Goal: Information Seeking & Learning: Find specific fact

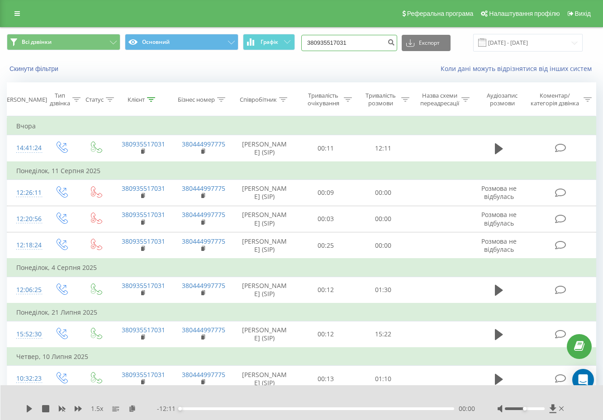
click at [352, 41] on input "380935517031" at bounding box center [349, 43] width 96 height 16
paste input "501739936"
type input "380501739936"
click at [395, 43] on icon "submit" at bounding box center [391, 40] width 8 height 5
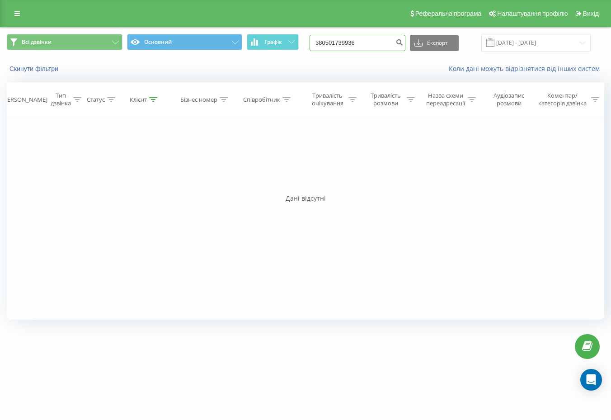
click at [389, 48] on input "380501739936" at bounding box center [358, 43] width 96 height 16
paste input "978211568"
type input "380978211568"
click at [403, 42] on icon "submit" at bounding box center [400, 40] width 8 height 5
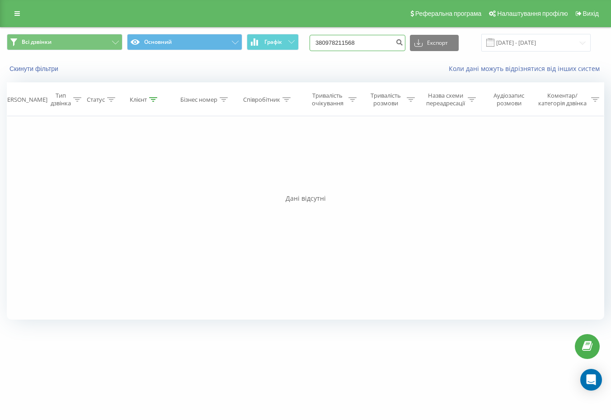
click at [394, 43] on input "380978211568" at bounding box center [358, 43] width 96 height 16
click at [395, 43] on input "380978211568" at bounding box center [358, 43] width 96 height 16
paste input "631219521"
type input "380631219521"
click at [403, 39] on icon "submit" at bounding box center [400, 40] width 8 height 5
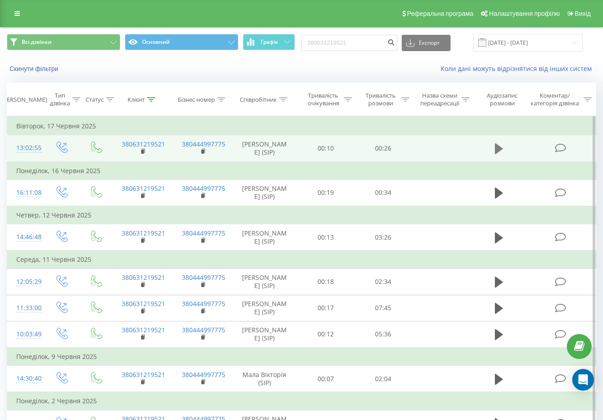
click at [496, 147] on icon at bounding box center [499, 148] width 8 height 11
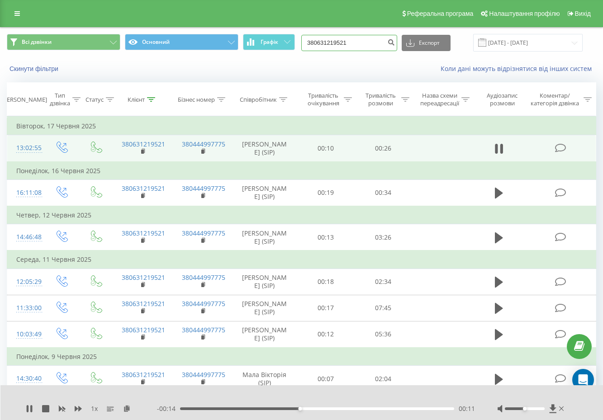
click at [352, 46] on input "380631219521" at bounding box center [349, 43] width 96 height 16
paste input "69500665"
type input "380669500665"
click at [395, 44] on icon "submit" at bounding box center [391, 40] width 8 height 5
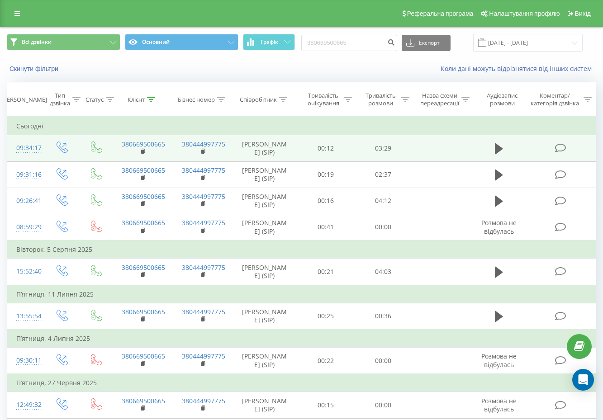
click at [488, 152] on td at bounding box center [498, 148] width 55 height 26
click at [500, 147] on icon at bounding box center [499, 148] width 8 height 13
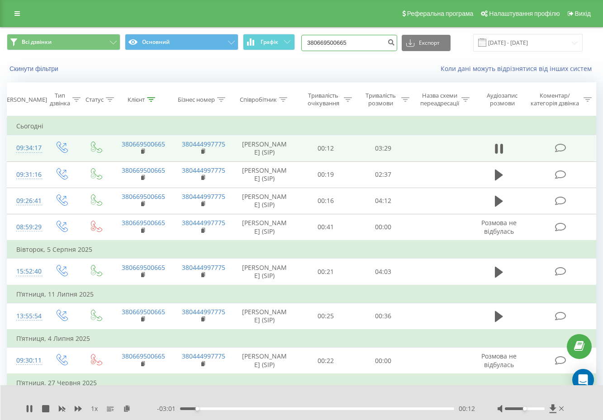
click at [369, 43] on input "380669500665" at bounding box center [349, 43] width 96 height 16
paste input "501718466"
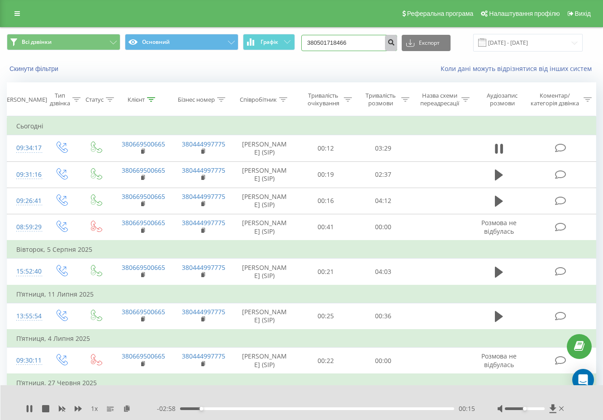
type input "380501718466"
click at [395, 42] on icon "submit" at bounding box center [391, 40] width 8 height 5
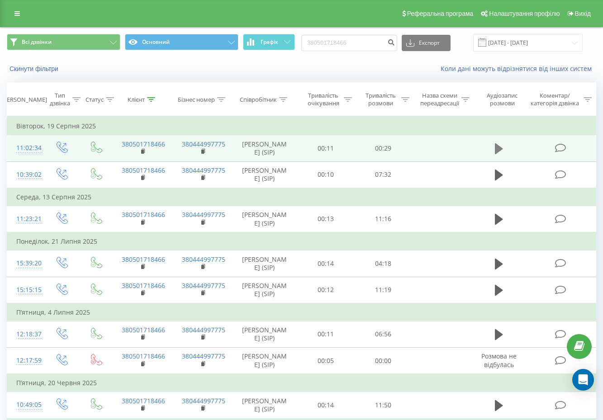
click at [495, 155] on icon at bounding box center [499, 148] width 8 height 13
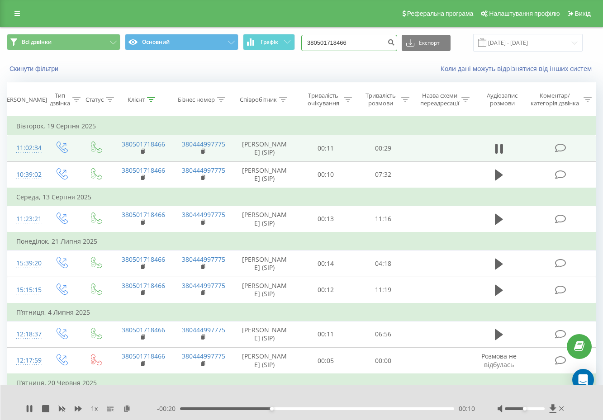
click at [347, 41] on input "380501718466" at bounding box center [349, 43] width 96 height 16
paste input "686482332"
type input "380686482332"
click at [395, 44] on icon "submit" at bounding box center [391, 40] width 8 height 5
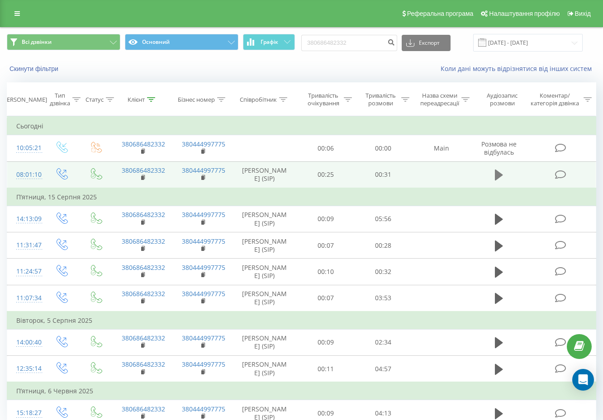
click at [500, 180] on icon at bounding box center [499, 175] width 8 height 11
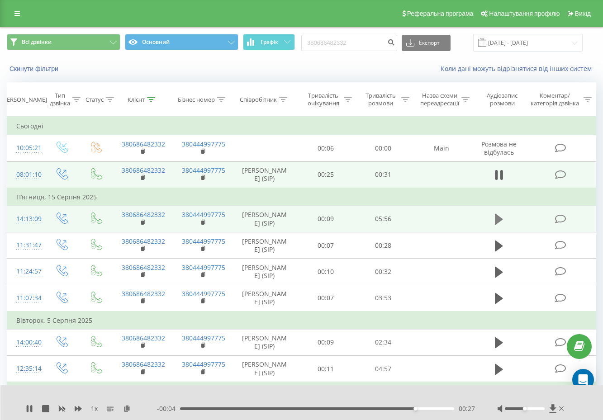
click at [496, 226] on icon at bounding box center [499, 219] width 8 height 13
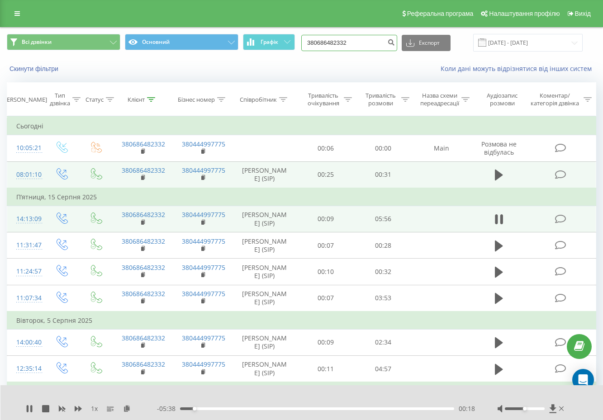
click at [344, 42] on input "380686482332" at bounding box center [349, 43] width 96 height 16
paste input "39484974"
type input "380639484974"
click at [395, 43] on icon "submit" at bounding box center [391, 40] width 8 height 5
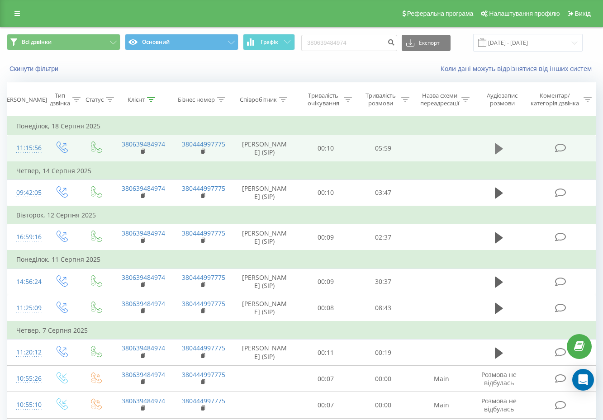
click at [500, 155] on icon at bounding box center [499, 148] width 8 height 13
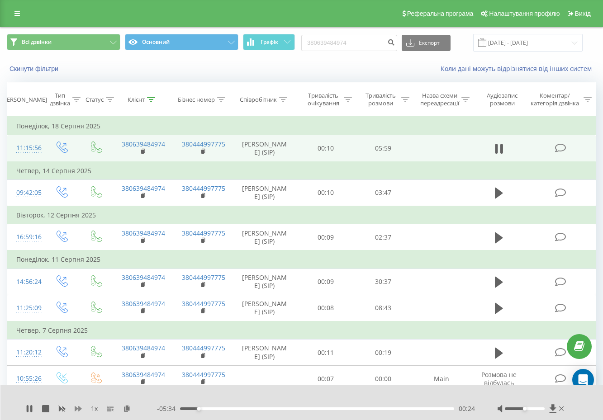
click at [76, 407] on icon at bounding box center [78, 408] width 7 height 5
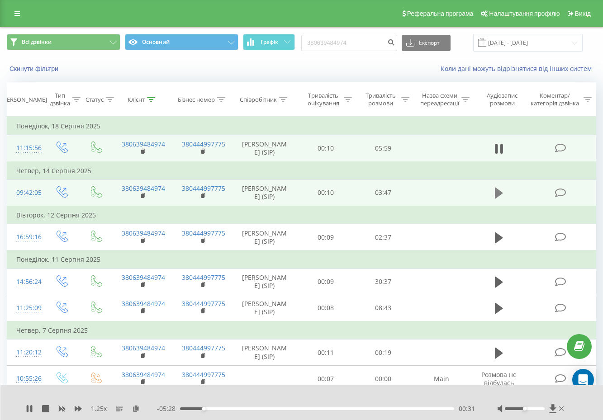
click at [497, 199] on icon at bounding box center [499, 193] width 8 height 13
click at [365, 40] on input "380639484974" at bounding box center [349, 43] width 96 height 16
paste input "6880569"
type input "380668805694"
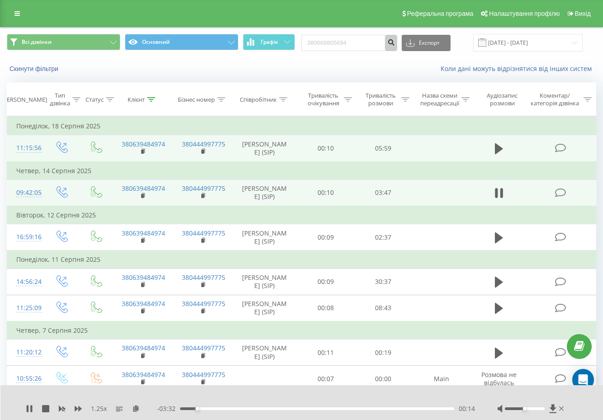
click at [397, 47] on button "submit" at bounding box center [391, 43] width 12 height 16
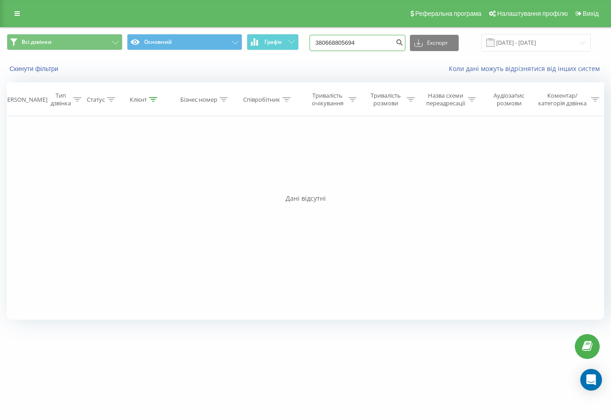
click at [384, 42] on input "380668805694" at bounding box center [358, 43] width 96 height 16
paste input "507109218"
type input "380507109218"
click at [403, 42] on icon "submit" at bounding box center [400, 40] width 8 height 5
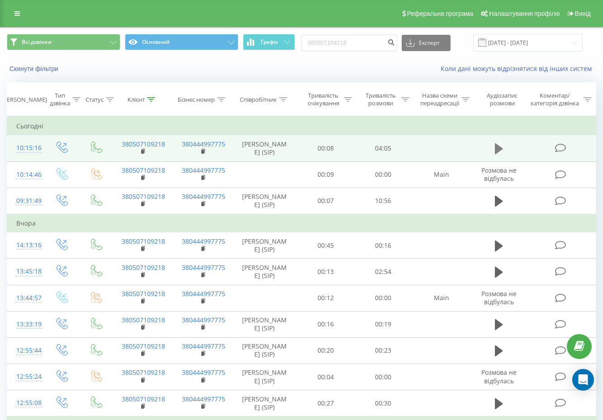
click at [497, 154] on icon at bounding box center [499, 148] width 8 height 11
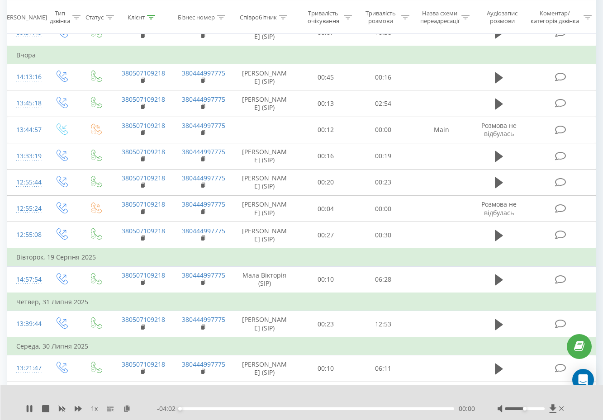
scroll to position [170, 0]
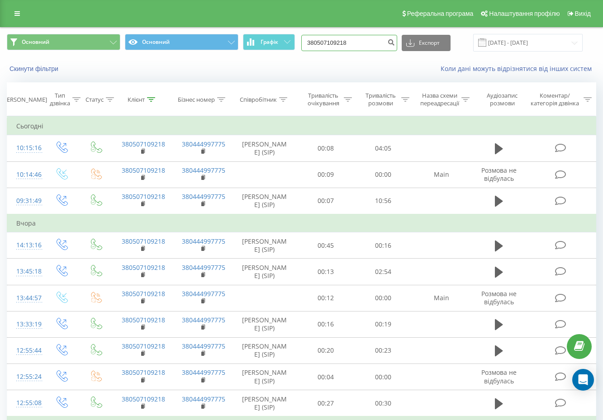
click at [342, 43] on input "380507109218" at bounding box center [349, 43] width 96 height 16
paste input "967159589"
type input "380967159589"
click at [395, 41] on icon "submit" at bounding box center [391, 40] width 8 height 5
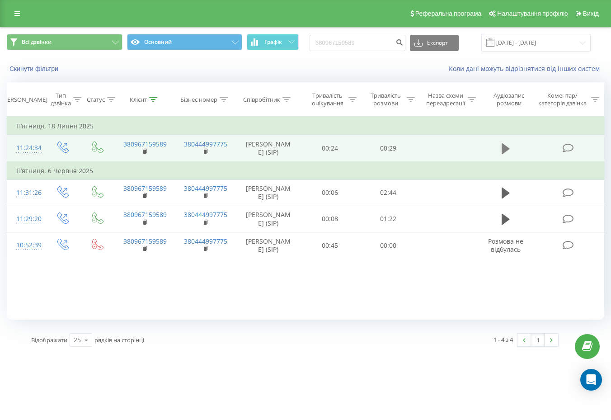
click at [504, 148] on icon at bounding box center [506, 148] width 8 height 11
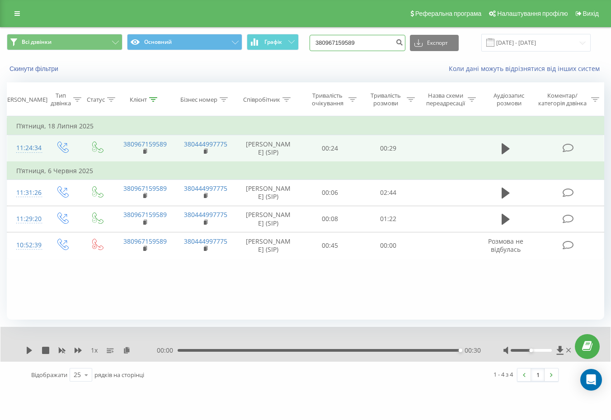
click at [357, 45] on input "380967159589" at bounding box center [358, 43] width 96 height 16
paste input "500208818"
type input "380500208818"
click at [403, 38] on icon "submit" at bounding box center [400, 40] width 8 height 5
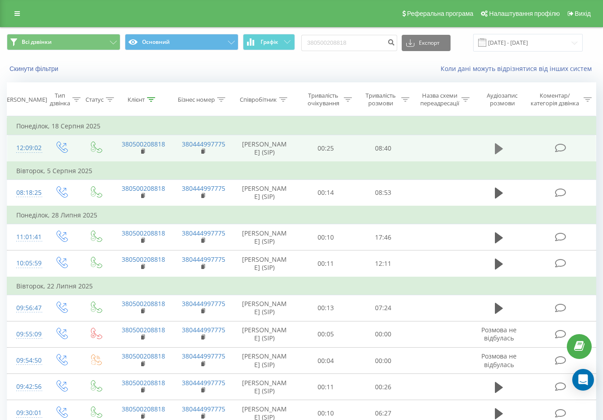
click at [497, 154] on icon at bounding box center [499, 148] width 8 height 11
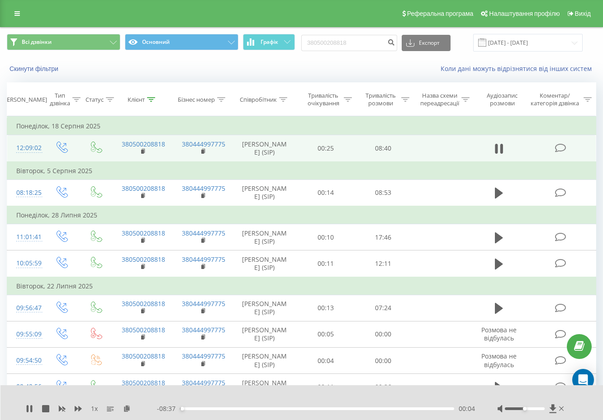
click at [73, 407] on div "1 x" at bounding box center [91, 408] width 131 height 9
click at [193, 408] on div "00:05" at bounding box center [317, 408] width 274 height 3
click at [200, 408] on div "00:38" at bounding box center [317, 408] width 274 height 3
click at [206, 409] on div "00:42" at bounding box center [317, 408] width 274 height 3
click at [212, 409] on div "00:50" at bounding box center [317, 408] width 274 height 3
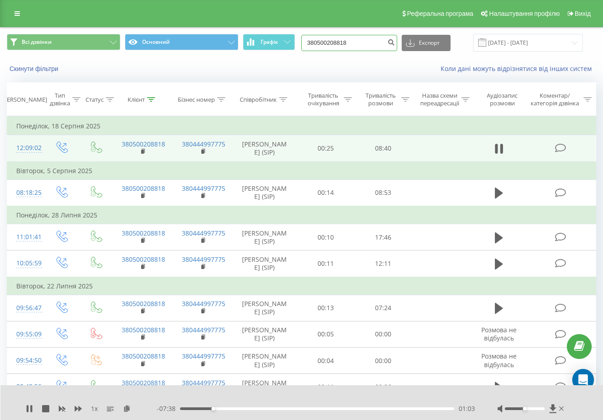
click at [366, 42] on input "380500208818" at bounding box center [349, 43] width 96 height 16
paste input "973477457"
type input "380973477457"
click at [395, 43] on icon "submit" at bounding box center [391, 40] width 8 height 5
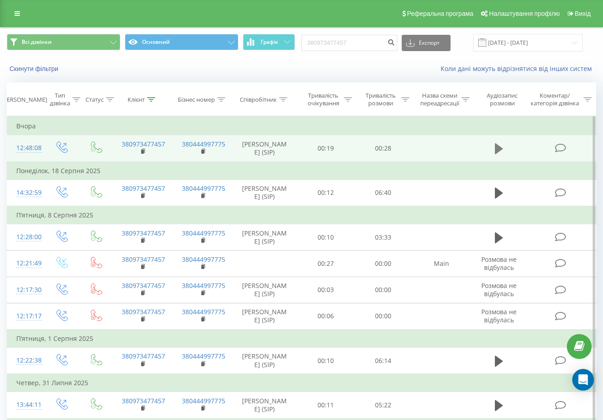
click at [499, 148] on icon at bounding box center [499, 148] width 8 height 13
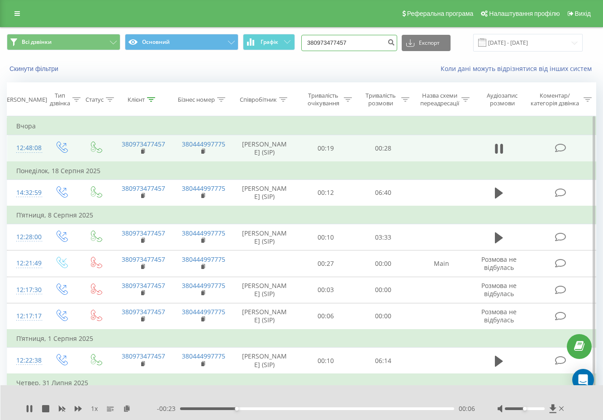
click at [340, 46] on input "380973477457" at bounding box center [349, 43] width 96 height 16
paste input "55883133"
type input "380955883133"
click at [397, 49] on button "submit" at bounding box center [391, 43] width 12 height 16
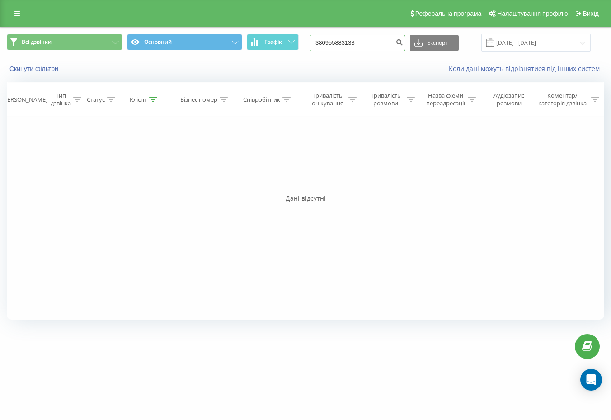
click at [338, 37] on input "380955883133" at bounding box center [358, 43] width 96 height 16
paste input "505372659"
type input "380505372659"
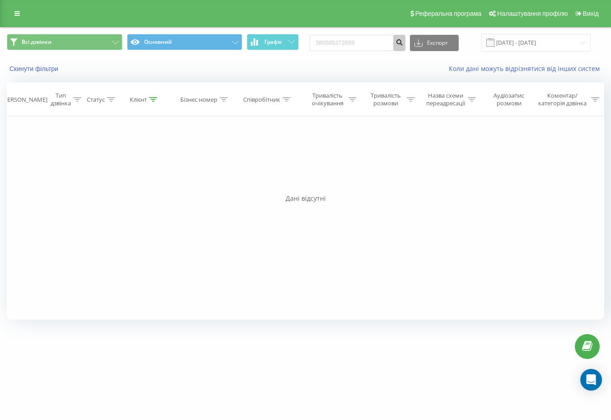
click at [403, 44] on icon "submit" at bounding box center [400, 40] width 8 height 5
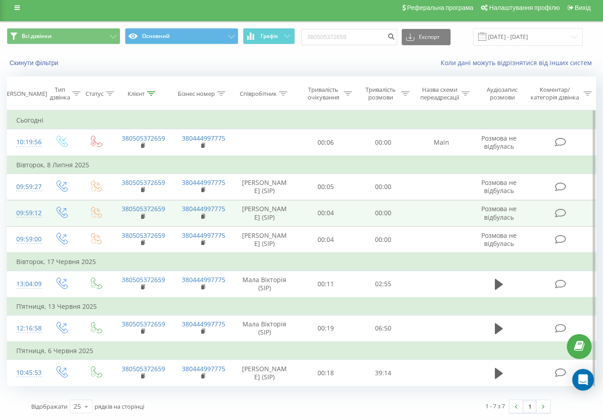
scroll to position [13, 0]
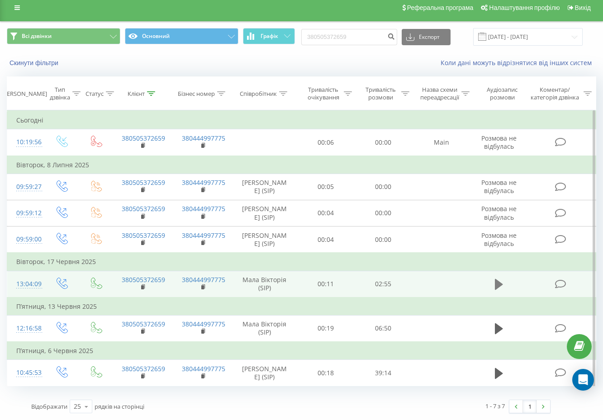
click at [497, 279] on icon at bounding box center [499, 284] width 8 height 11
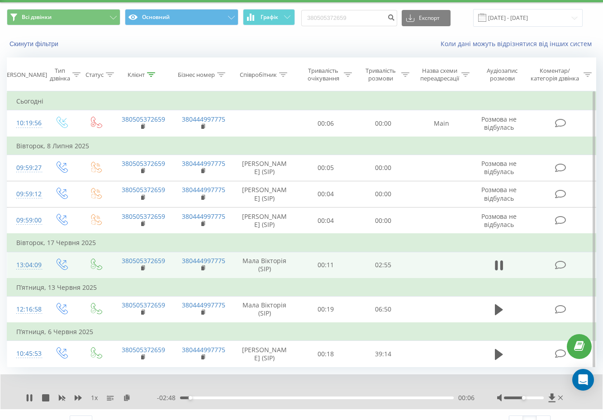
scroll to position [0, 0]
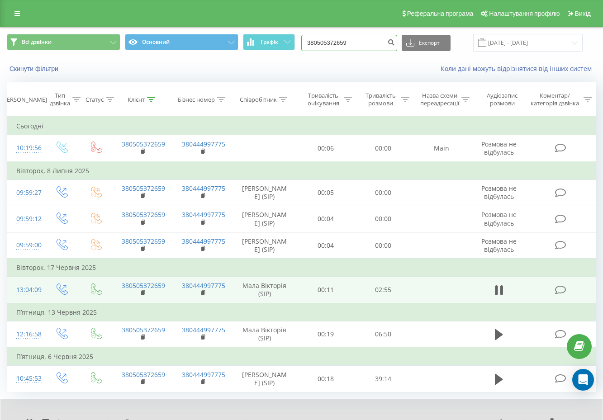
click at [374, 43] on input "380505372659" at bounding box center [349, 43] width 96 height 16
paste input "679615892"
type input "380679615892"
click at [395, 41] on icon "submit" at bounding box center [391, 40] width 8 height 5
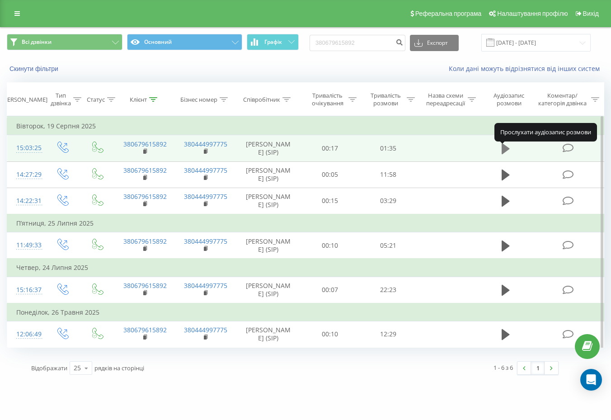
click at [503, 153] on icon at bounding box center [506, 148] width 8 height 11
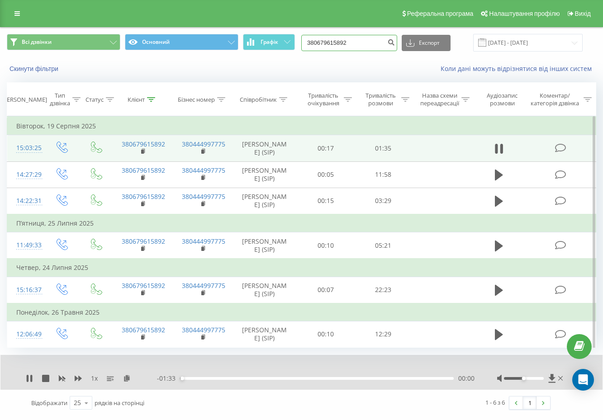
click at [351, 46] on input "380679615892" at bounding box center [349, 43] width 96 height 16
paste input "990064108"
type input "380990064108"
click at [395, 44] on icon "submit" at bounding box center [391, 40] width 8 height 5
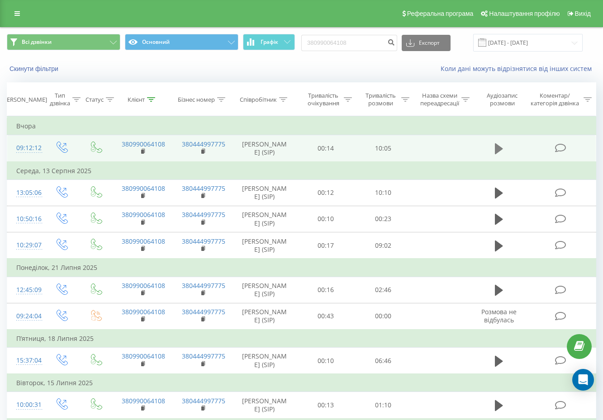
click at [500, 155] on icon at bounding box center [499, 148] width 8 height 13
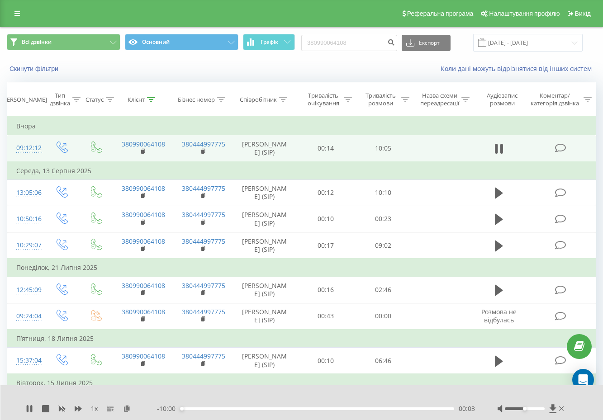
click at [83, 407] on div "1 x" at bounding box center [91, 408] width 131 height 9
click at [80, 408] on icon at bounding box center [78, 408] width 7 height 5
click at [365, 44] on input "380990064108" at bounding box center [349, 43] width 96 height 16
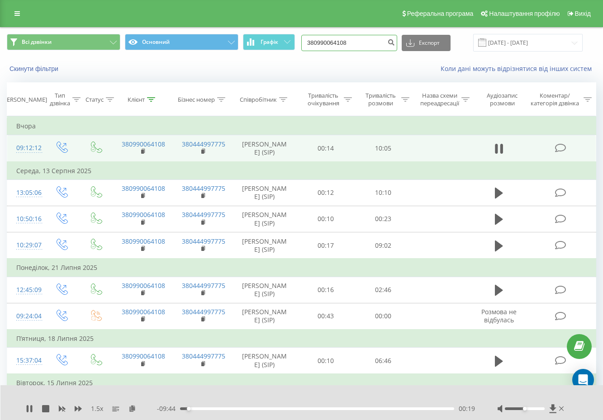
paste input "68055600"
type input "380968055600"
click at [395, 39] on icon "submit" at bounding box center [391, 40] width 8 height 5
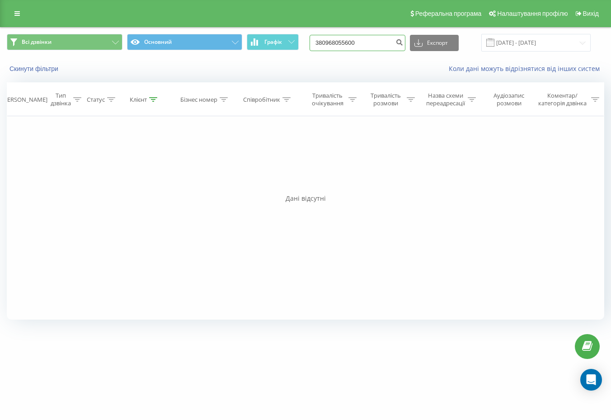
click at [391, 42] on input "380968055600" at bounding box center [358, 43] width 96 height 16
paste input "679810909"
type input "380679810909"
click at [403, 38] on icon "submit" at bounding box center [400, 40] width 8 height 5
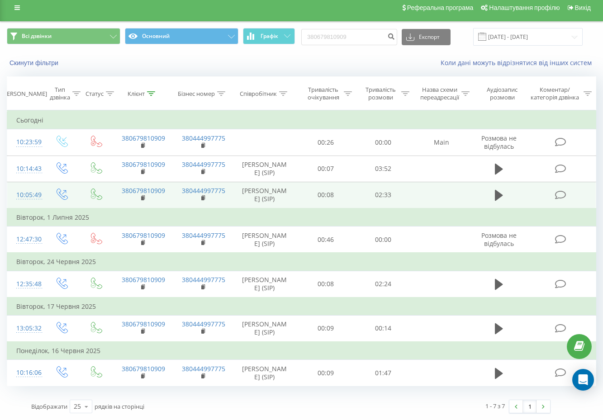
scroll to position [72, 0]
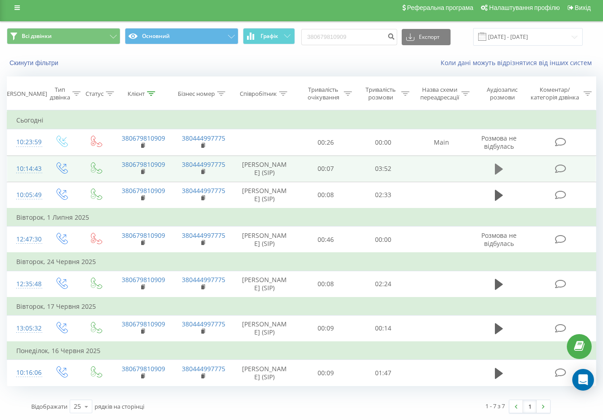
click at [503, 162] on button at bounding box center [499, 169] width 14 height 14
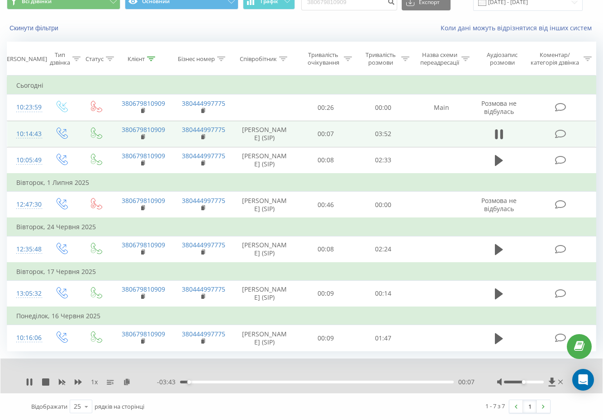
scroll to position [107, 0]
click at [216, 381] on div "00:08" at bounding box center [317, 382] width 274 height 3
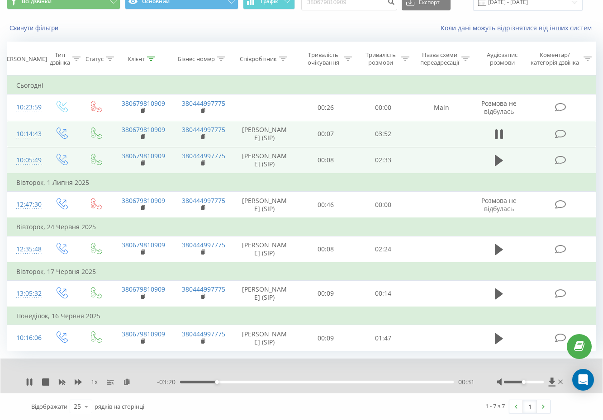
scroll to position [0, 0]
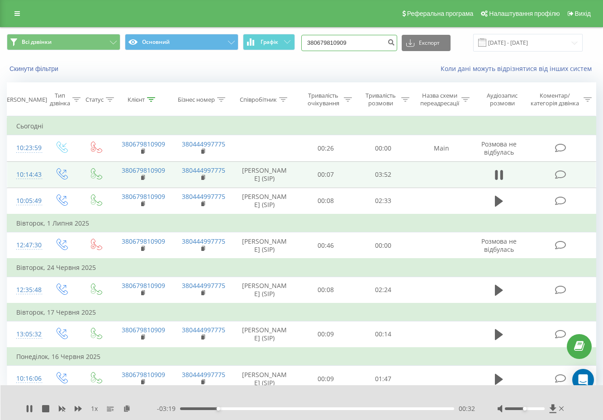
click at [347, 48] on input "380679810909" at bounding box center [349, 43] width 96 height 16
paste input "33420741"
type input "380633420741"
click at [397, 44] on button "submit" at bounding box center [391, 43] width 12 height 16
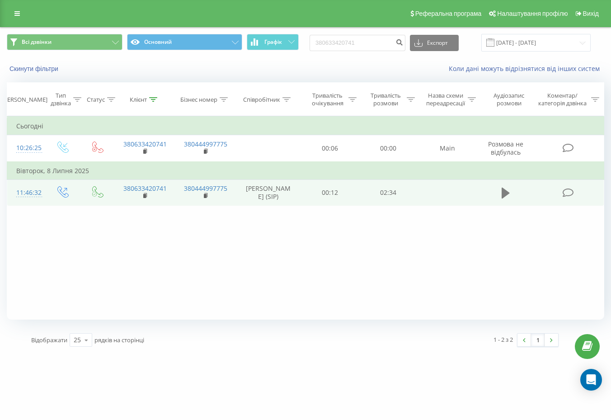
click at [505, 199] on icon at bounding box center [506, 193] width 8 height 11
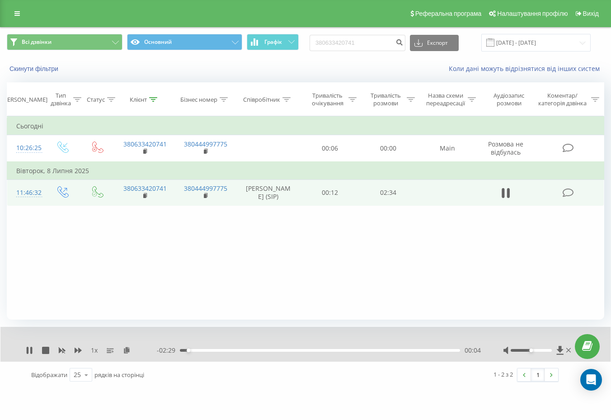
click at [75, 344] on div "1 x - 02:29 00:04 00:04" at bounding box center [305, 344] width 611 height 35
click at [77, 350] on icon at bounding box center [78, 350] width 7 height 5
click at [371, 43] on input "380633420741" at bounding box center [358, 43] width 96 height 16
paste input "61691569"
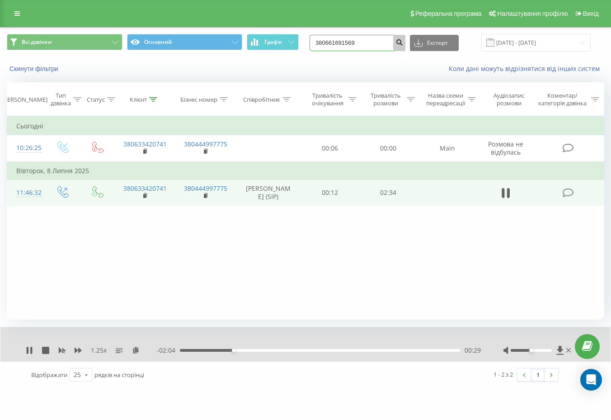
type input "380661691569"
click at [403, 44] on icon "submit" at bounding box center [400, 40] width 8 height 5
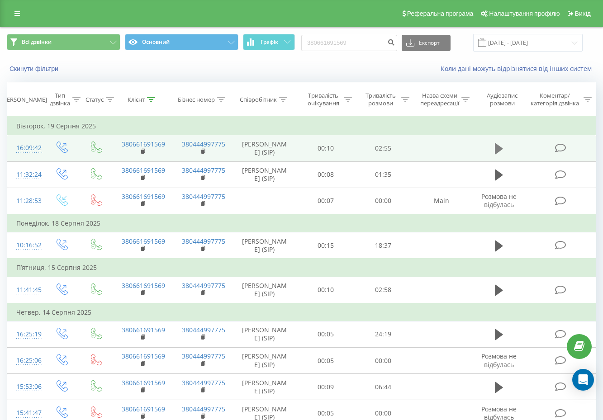
click at [499, 155] on icon at bounding box center [499, 148] width 8 height 13
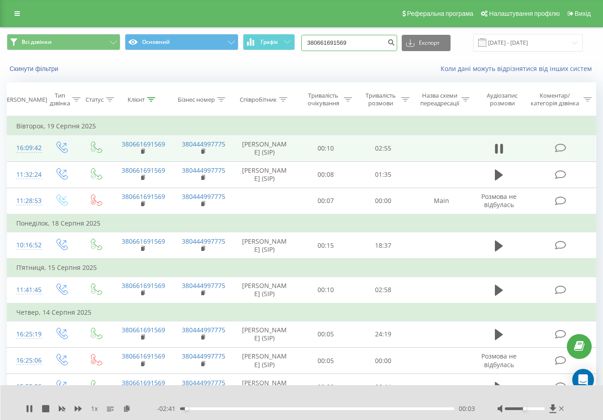
click at [347, 49] on input "380661691569" at bounding box center [349, 43] width 96 height 16
paste input "957860847"
type input "380957860847"
click at [395, 42] on icon "submit" at bounding box center [391, 40] width 8 height 5
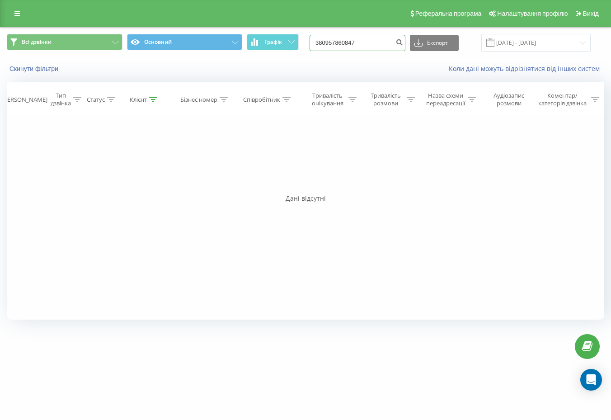
click at [372, 44] on input "380957860847" at bounding box center [358, 43] width 96 height 16
paste input "505248463"
type input "380505248463"
click at [403, 43] on icon "submit" at bounding box center [400, 40] width 8 height 5
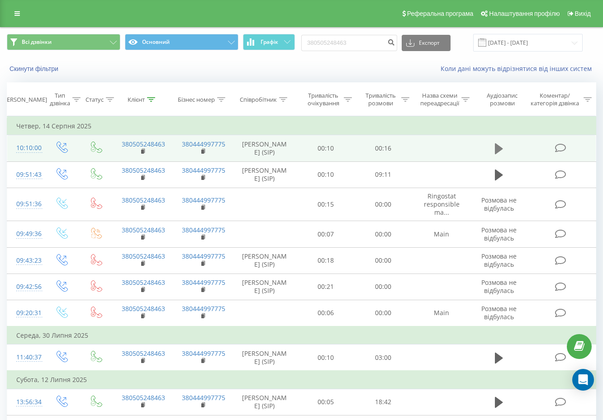
click at [500, 153] on icon at bounding box center [499, 148] width 8 height 11
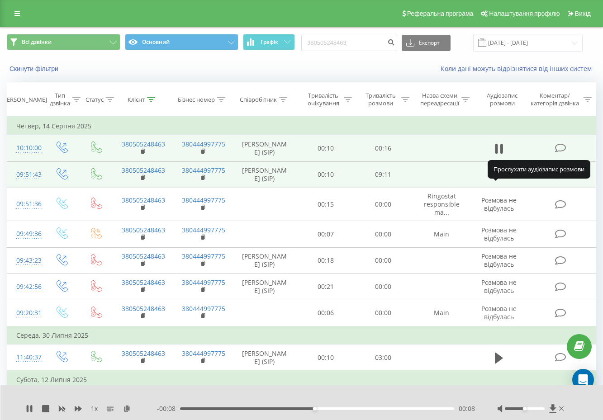
click at [498, 180] on icon at bounding box center [499, 175] width 8 height 11
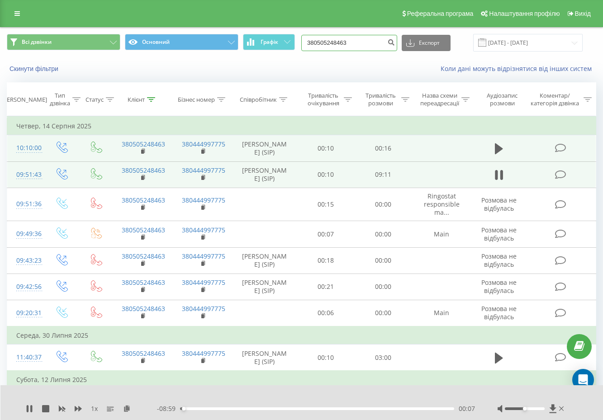
click at [355, 42] on input "380505248463" at bounding box center [349, 43] width 96 height 16
paste input "974004287"
type input "380974004287"
click at [395, 44] on icon "submit" at bounding box center [391, 40] width 8 height 5
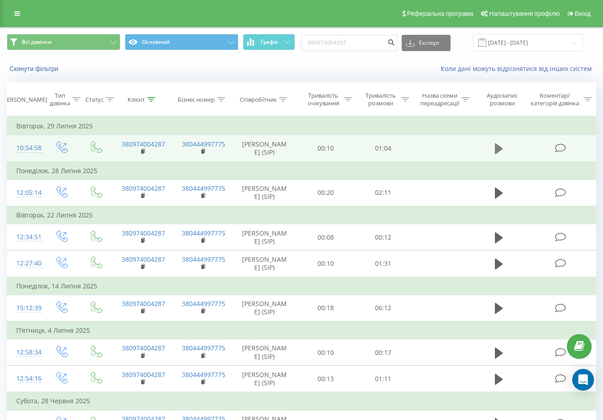
click at [493, 153] on button at bounding box center [499, 149] width 14 height 14
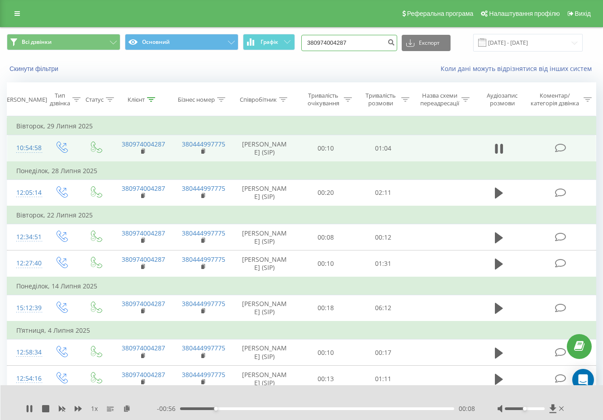
click at [356, 46] on input "380974004287" at bounding box center [349, 43] width 96 height 16
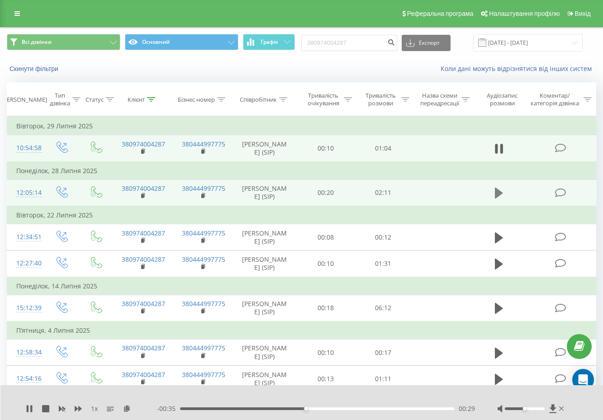
click at [495, 199] on icon at bounding box center [499, 193] width 8 height 13
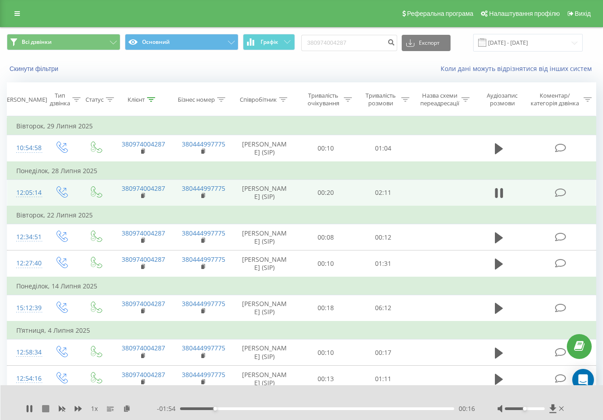
click at [47, 409] on icon at bounding box center [45, 408] width 7 height 7
click at [369, 42] on input "380974004287" at bounding box center [349, 43] width 96 height 16
paste input "505372659"
type input "380505372659"
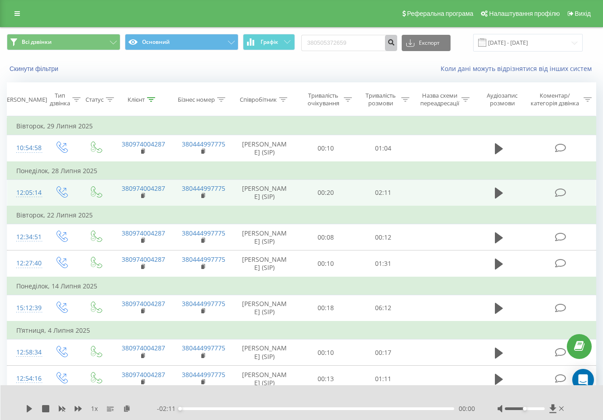
click at [395, 39] on icon "submit" at bounding box center [391, 40] width 8 height 5
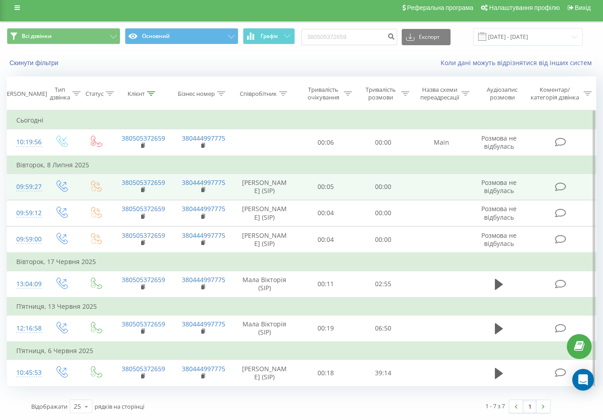
scroll to position [13, 0]
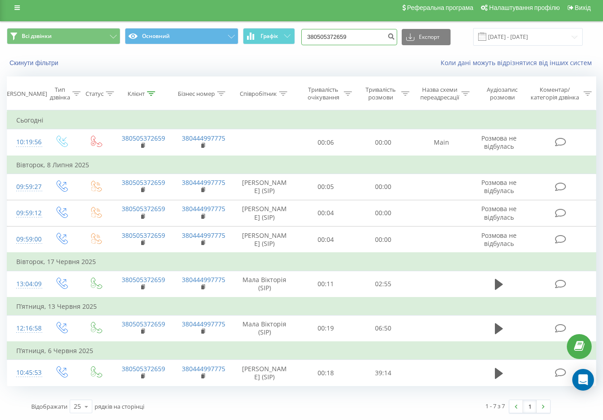
click at [371, 31] on input "380505372659" at bounding box center [349, 37] width 96 height 16
paste input "4435815"
type input "380504435815"
click at [395, 33] on icon "submit" at bounding box center [391, 35] width 8 height 5
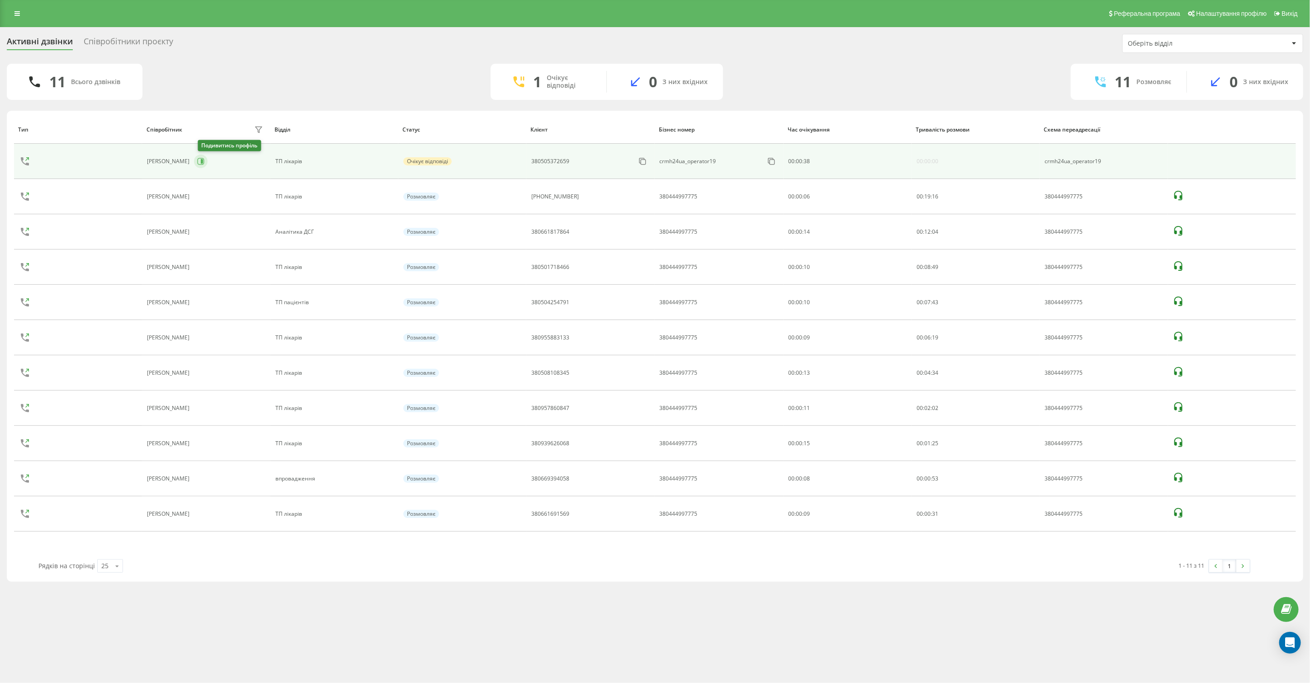
click at [204, 165] on icon at bounding box center [201, 161] width 7 height 7
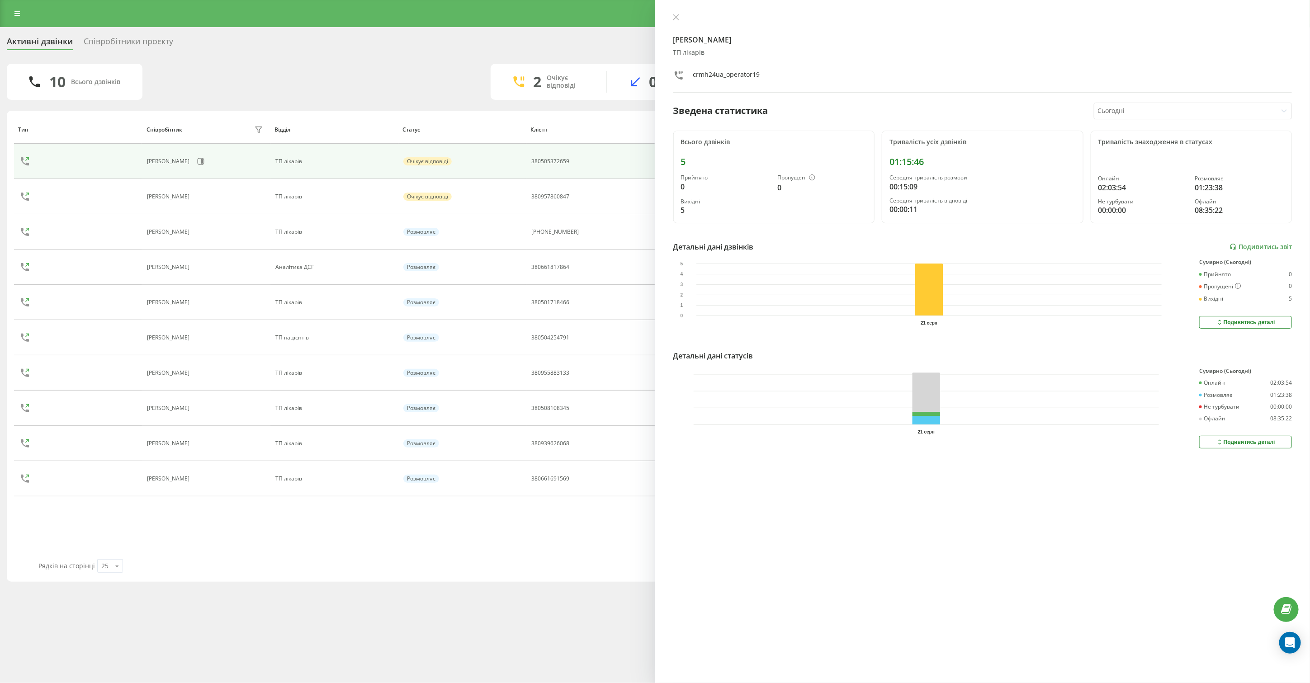
click at [290, 88] on div "10 Всього дзвінків 2 Очікує відповіді 0 З них вхідних 9 Розмовляє 0 З них вхідн…" at bounding box center [655, 82] width 1297 height 36
click at [35, 43] on div "Активні дзвінки" at bounding box center [40, 44] width 66 height 14
click at [678, 20] on button at bounding box center [676, 18] width 12 height 9
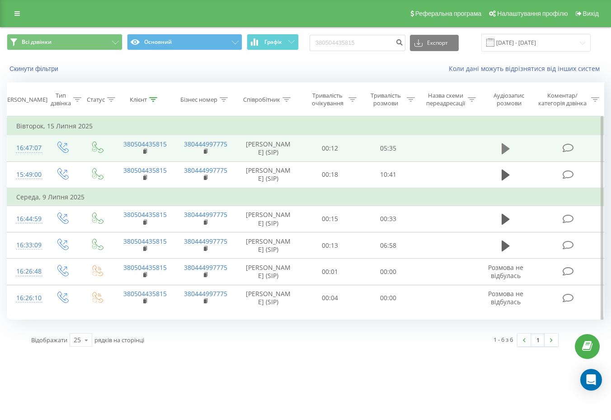
click at [511, 150] on button at bounding box center [506, 149] width 14 height 14
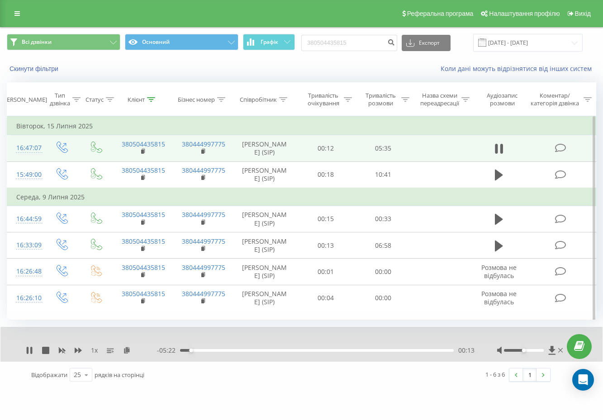
click at [203, 352] on div "00:13" at bounding box center [317, 350] width 274 height 3
click at [210, 352] on div "00:29" at bounding box center [317, 350] width 274 height 3
click at [364, 38] on input "380504435815" at bounding box center [349, 43] width 96 height 16
paste input "7304870"
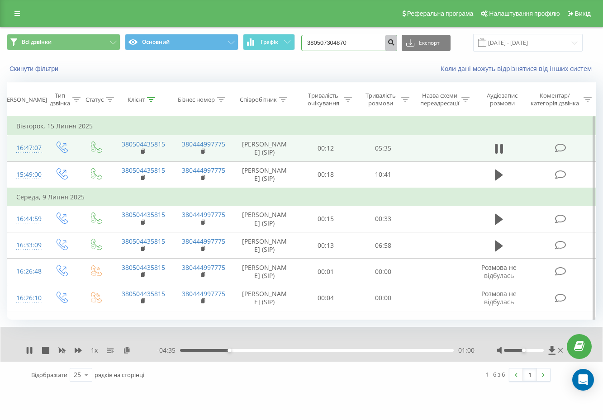
type input "380507304870"
click at [395, 42] on icon "submit" at bounding box center [391, 40] width 8 height 5
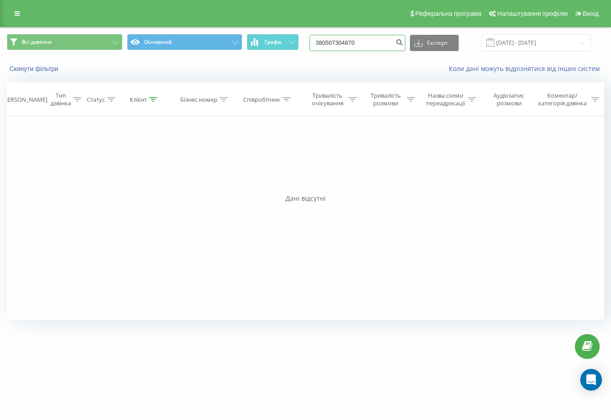
click at [364, 43] on input "380507304870" at bounding box center [358, 43] width 96 height 16
paste input "969379791"
type input "380969379791"
click at [403, 44] on icon "submit" at bounding box center [400, 40] width 8 height 5
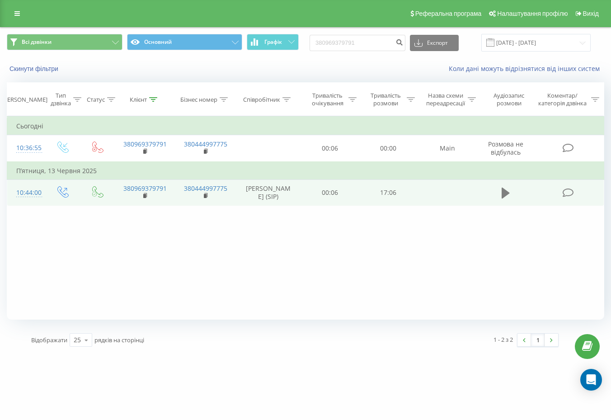
click at [503, 199] on icon at bounding box center [506, 193] width 8 height 11
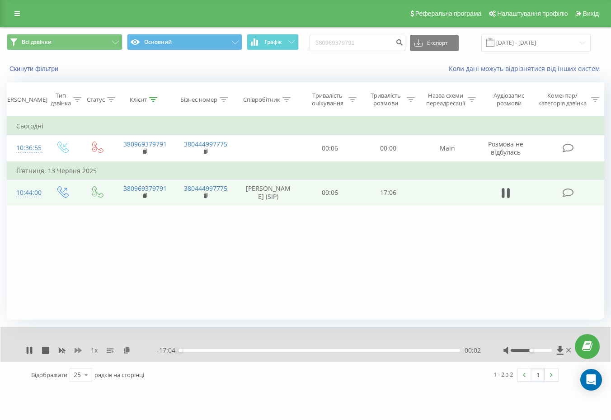
click at [81, 347] on icon at bounding box center [78, 350] width 7 height 7
click at [356, 44] on input "380969379791" at bounding box center [358, 43] width 96 height 16
paste input "56276733"
type input "380956276733"
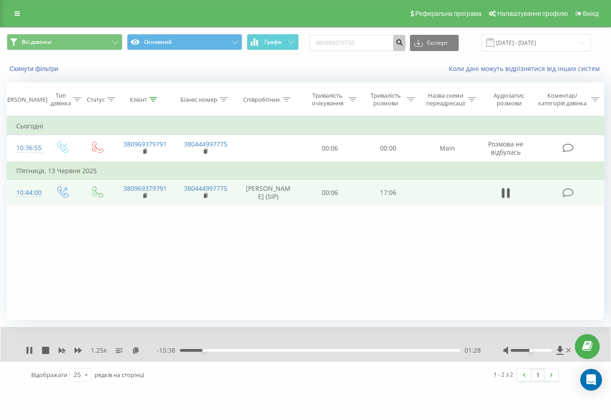
click at [403, 43] on icon "submit" at bounding box center [400, 40] width 8 height 5
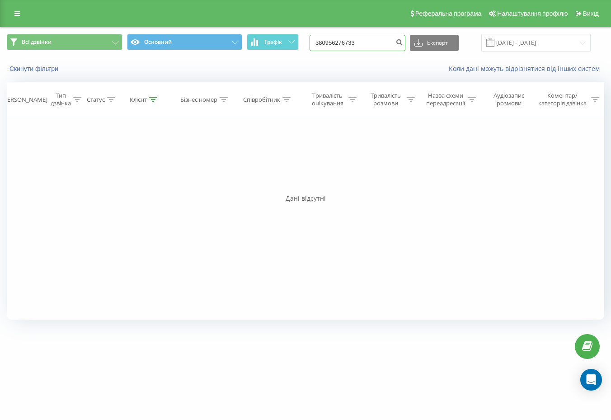
click at [373, 44] on input "380956276733" at bounding box center [358, 43] width 96 height 16
paste input "677765027"
type input "380677765027"
click at [403, 43] on icon "submit" at bounding box center [400, 40] width 8 height 5
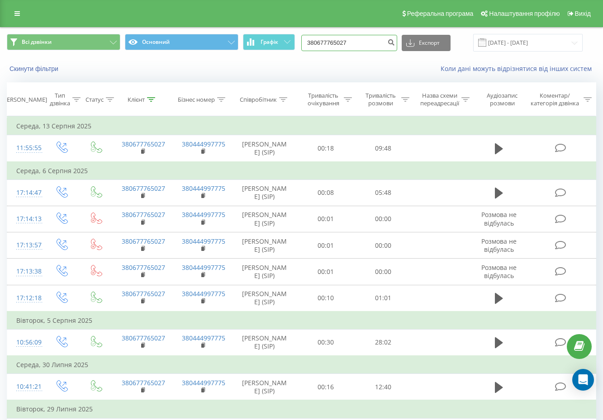
click at [363, 48] on input "380677765027" at bounding box center [349, 43] width 96 height 16
paste input "969379791"
type input "380969379791"
click at [395, 44] on icon "submit" at bounding box center [391, 40] width 8 height 5
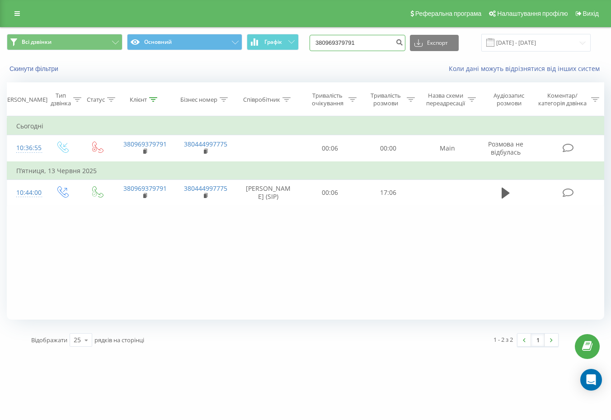
click at [374, 47] on input "380969379791" at bounding box center [358, 43] width 96 height 16
paste input "4507708"
type input "380964507708"
click at [403, 43] on icon "submit" at bounding box center [400, 40] width 8 height 5
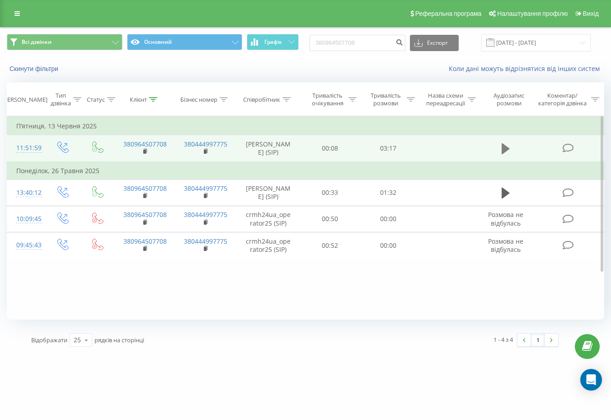
click at [503, 145] on icon at bounding box center [506, 148] width 8 height 13
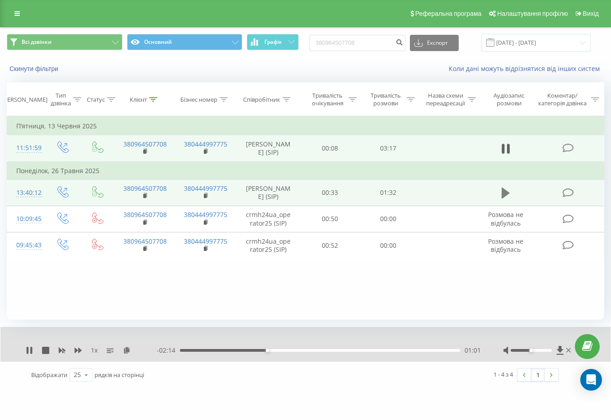
click at [502, 199] on icon at bounding box center [506, 193] width 8 height 11
click at [357, 44] on input "380964507708" at bounding box center [358, 43] width 96 height 16
paste input "77373161"
type input "380977373161"
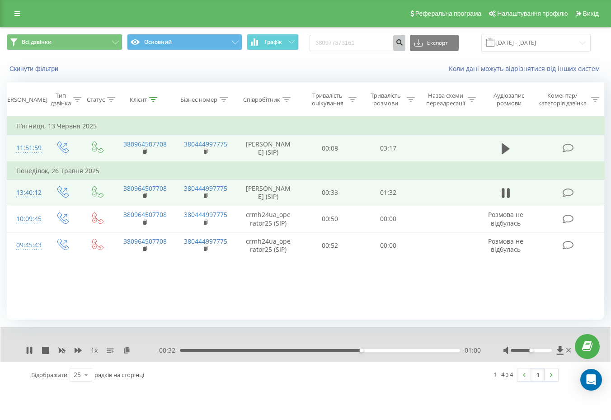
click at [403, 41] on icon "submit" at bounding box center [400, 40] width 8 height 5
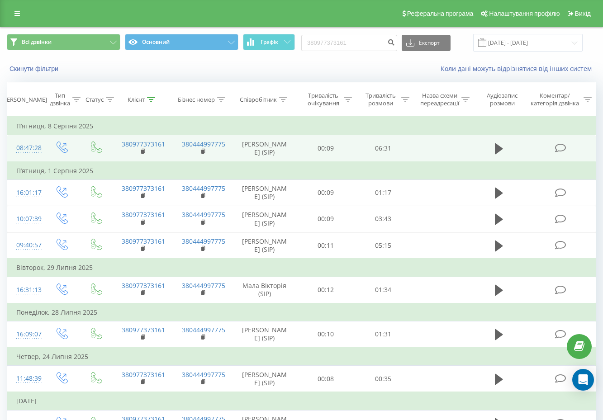
click at [506, 156] on td at bounding box center [498, 148] width 55 height 27
click at [495, 150] on icon at bounding box center [499, 148] width 8 height 13
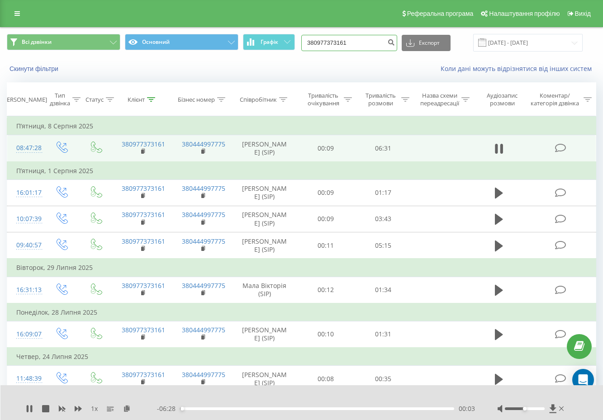
click at [349, 38] on input "380977373161" at bounding box center [349, 43] width 96 height 16
paste input "501686042"
type input "380501686042"
click at [395, 44] on icon "submit" at bounding box center [391, 40] width 8 height 5
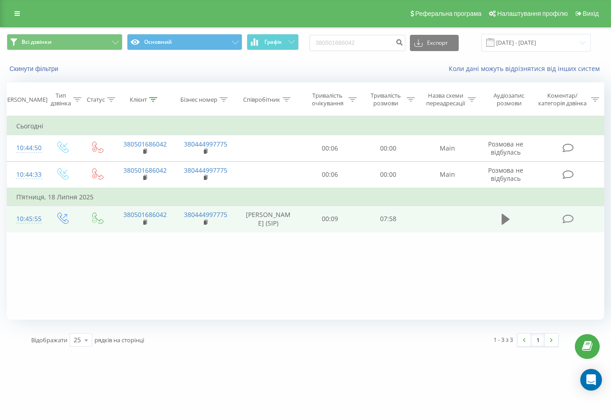
click at [508, 226] on icon at bounding box center [506, 219] width 8 height 13
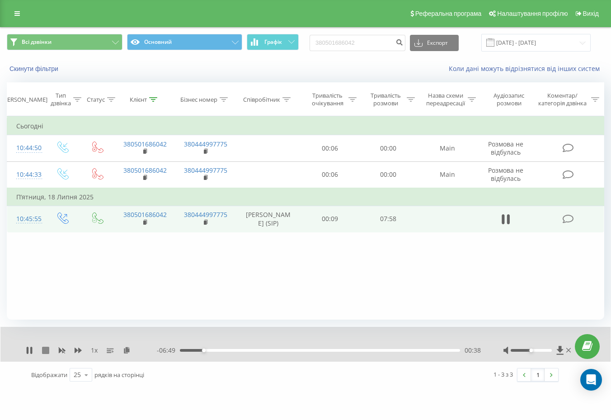
click at [45, 351] on icon at bounding box center [45, 350] width 7 height 7
click at [352, 43] on input "380501686042" at bounding box center [358, 43] width 96 height 16
paste input "933017913"
type input "380933017913"
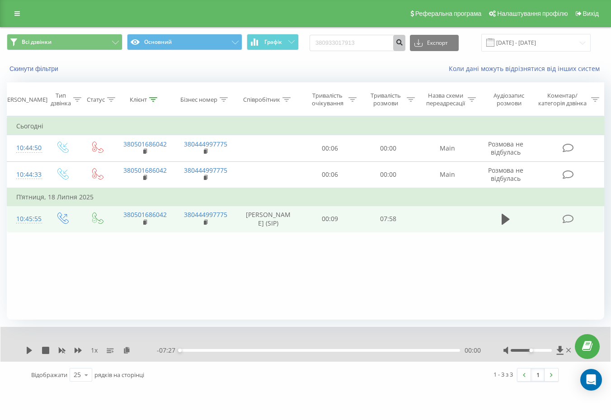
click at [406, 47] on button "submit" at bounding box center [399, 43] width 12 height 16
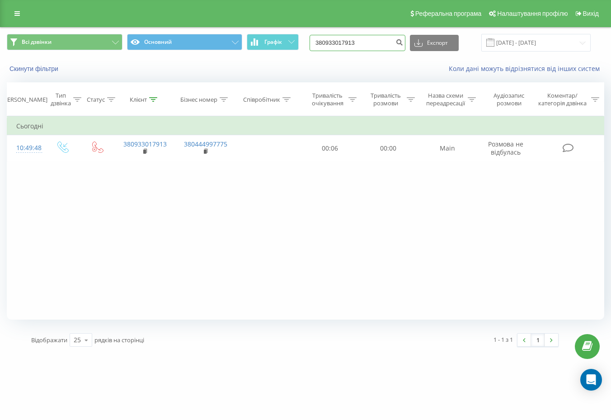
click at [374, 49] on input "380933017913" at bounding box center [358, 43] width 96 height 16
paste input "72844"
type input "380937284413"
click at [403, 43] on icon "submit" at bounding box center [400, 40] width 8 height 5
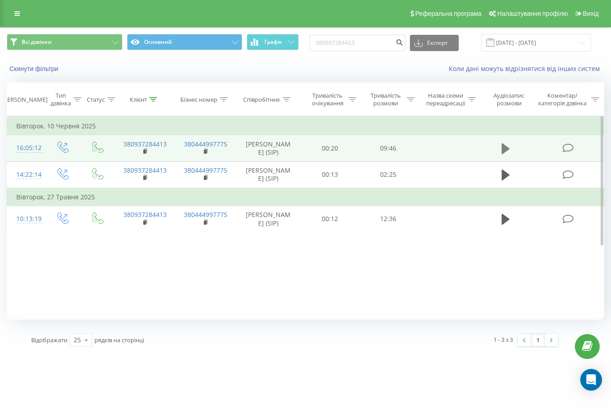
click at [510, 150] on icon at bounding box center [506, 148] width 8 height 13
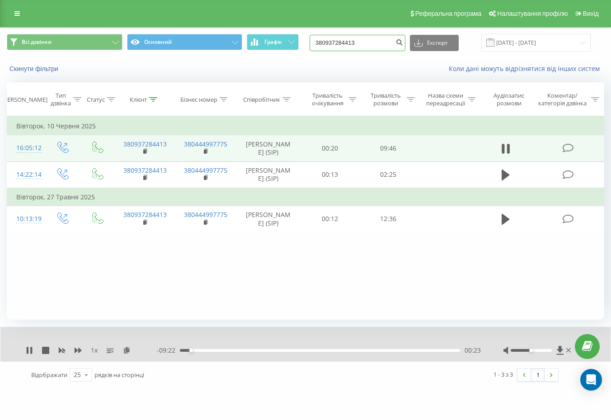
click at [374, 45] on input "380937284413" at bounding box center [358, 43] width 96 height 16
paste input "683520818"
type input "380683520818"
click at [404, 46] on button "submit" at bounding box center [399, 43] width 12 height 16
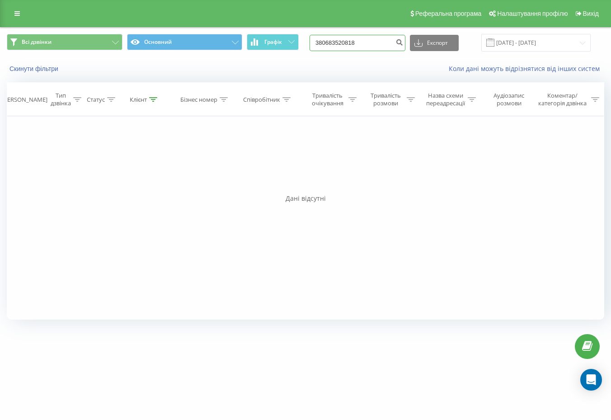
click at [348, 41] on input "380683520818" at bounding box center [358, 43] width 96 height 16
paste input "66041204"
type input "380666041204"
click at [403, 42] on icon "submit" at bounding box center [400, 40] width 8 height 5
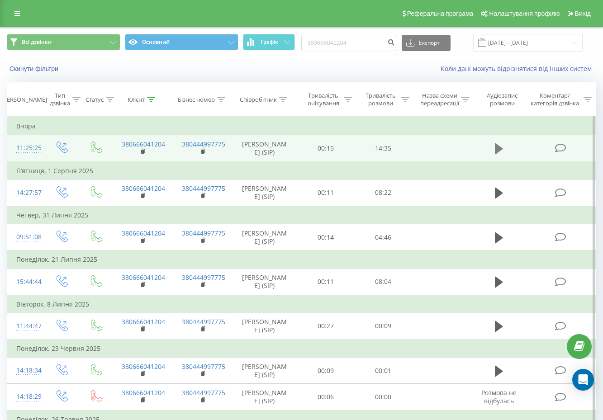
click at [493, 153] on button at bounding box center [499, 149] width 14 height 14
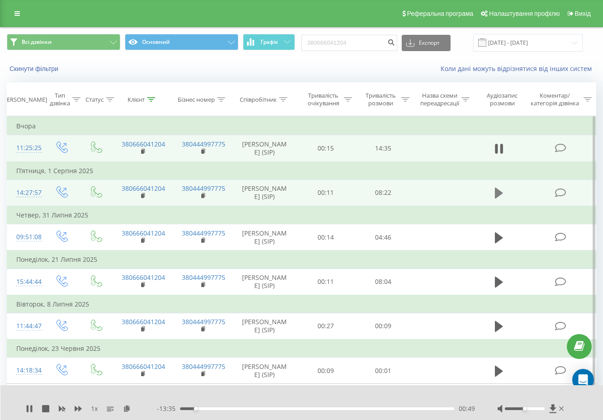
click at [493, 200] on button at bounding box center [499, 193] width 14 height 14
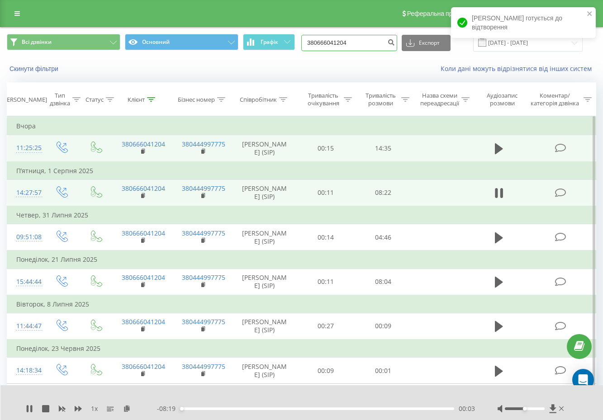
click at [364, 45] on input "380666041204" at bounding box center [349, 43] width 96 height 16
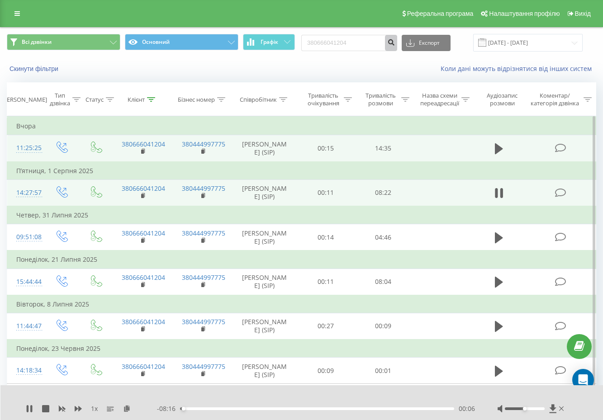
click at [395, 42] on icon "submit" at bounding box center [391, 40] width 8 height 5
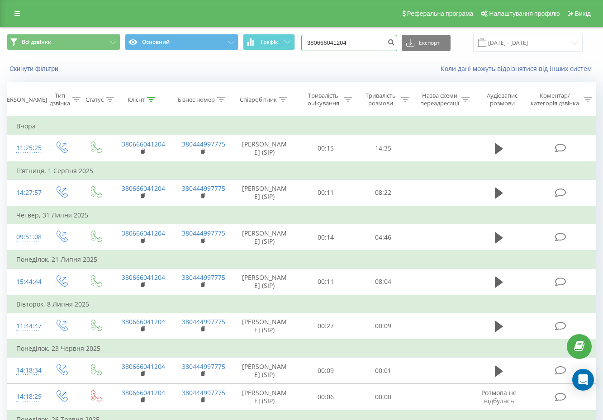
click at [364, 41] on input "380666041204" at bounding box center [349, 43] width 96 height 16
paste input "83520818"
type input "380683520818"
click at [395, 40] on icon "submit" at bounding box center [391, 40] width 8 height 5
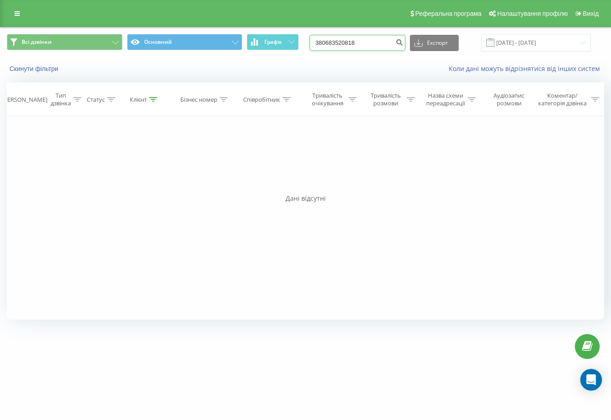
click at [384, 45] on input "380683520818" at bounding box center [358, 43] width 96 height 16
paste input "500880553"
type input "380500880553"
click at [403, 42] on icon "submit" at bounding box center [400, 40] width 8 height 5
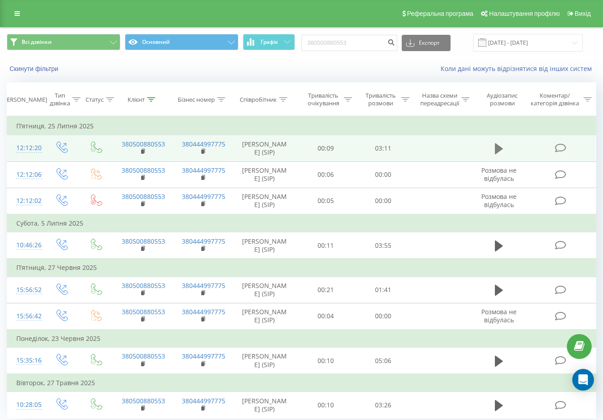
click at [499, 147] on icon at bounding box center [499, 148] width 8 height 13
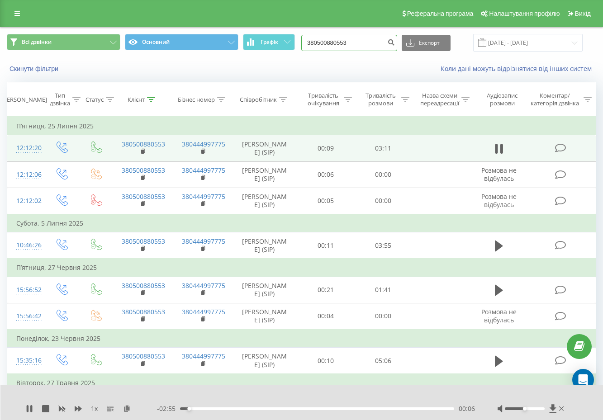
click at [349, 44] on input "380500880553" at bounding box center [349, 43] width 96 height 16
click at [76, 406] on icon at bounding box center [78, 408] width 7 height 7
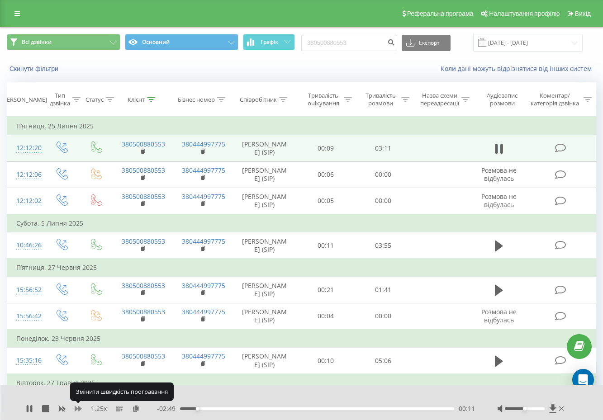
click at [76, 406] on icon at bounding box center [78, 408] width 7 height 7
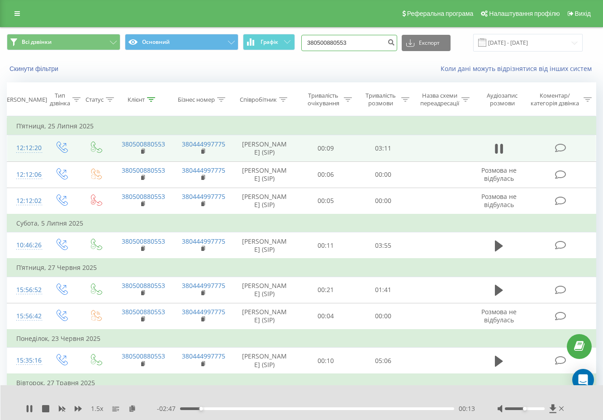
click at [361, 35] on input "380500880553" at bounding box center [349, 43] width 96 height 16
paste input "688266214"
type input "380688266214"
click at [395, 41] on icon "submit" at bounding box center [391, 40] width 8 height 5
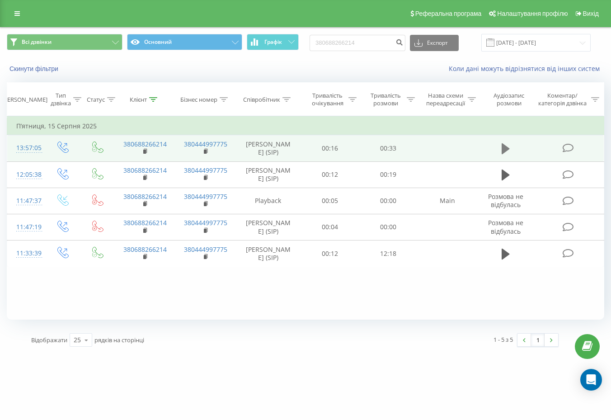
click at [507, 154] on icon at bounding box center [506, 148] width 8 height 11
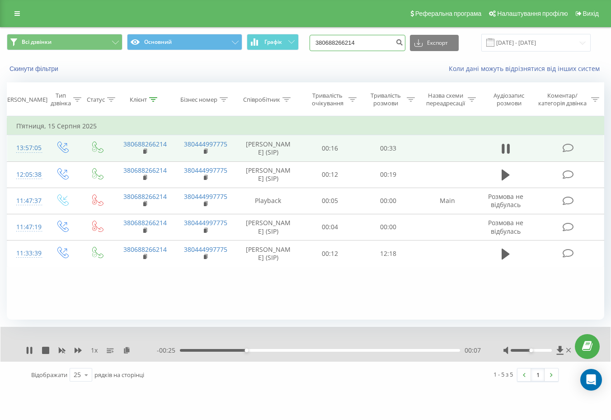
click at [370, 42] on input "380688266214" at bounding box center [358, 43] width 96 height 16
paste input "952038507"
type input "380952038507"
click at [403, 43] on icon "submit" at bounding box center [400, 40] width 8 height 5
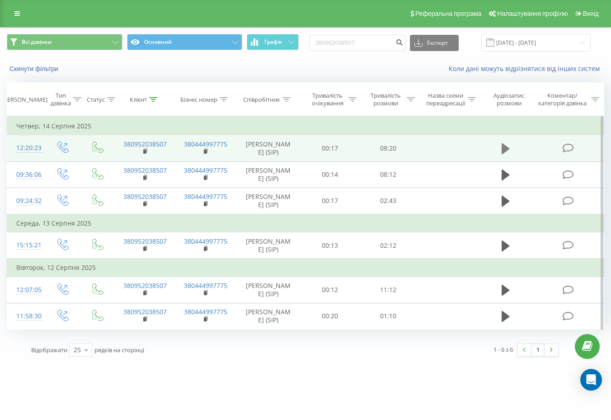
click at [503, 148] on icon at bounding box center [506, 148] width 8 height 11
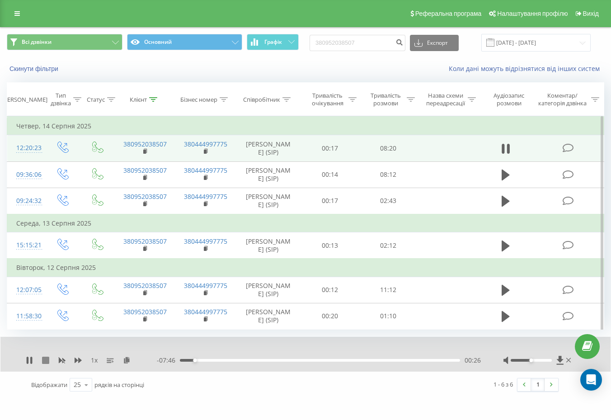
click at [47, 364] on icon at bounding box center [45, 360] width 7 height 7
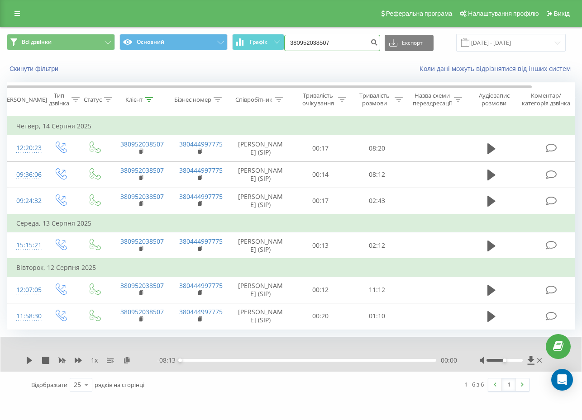
click at [339, 43] on input "380952038507" at bounding box center [332, 43] width 96 height 16
paste input "683520818"
type input "380683520818"
click at [378, 43] on icon "submit" at bounding box center [374, 40] width 8 height 5
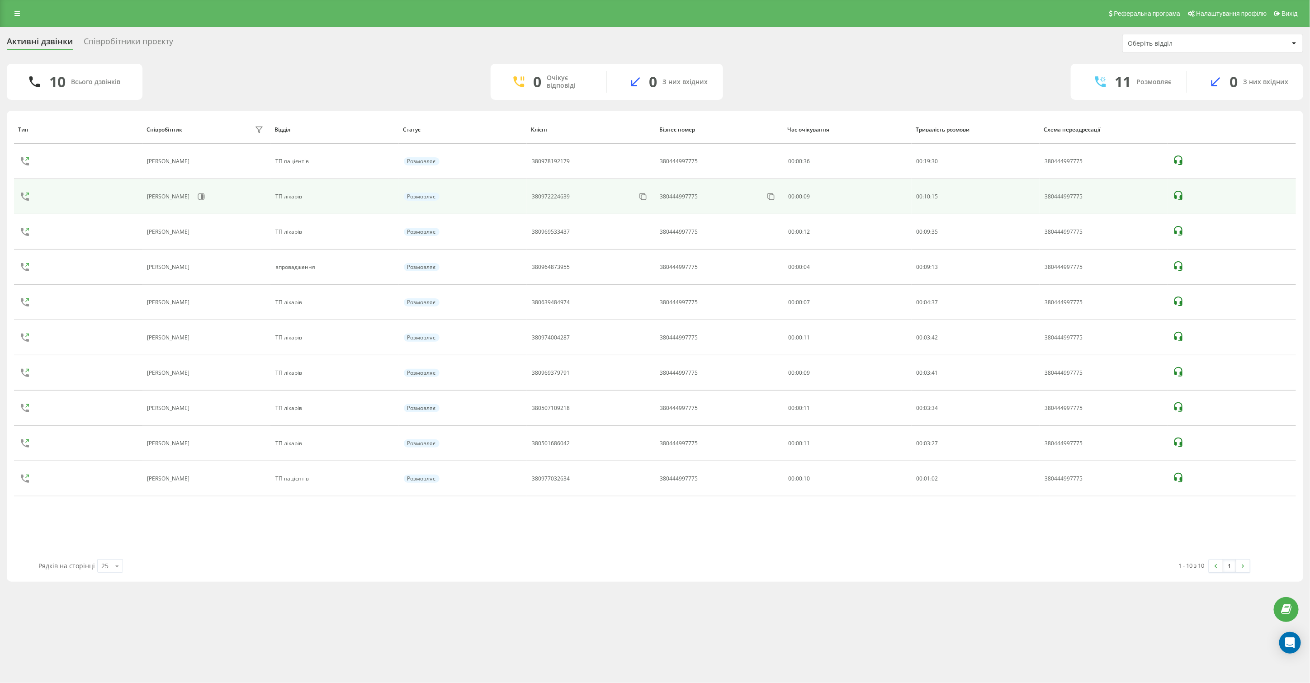
click at [1181, 191] on icon at bounding box center [1178, 195] width 11 height 11
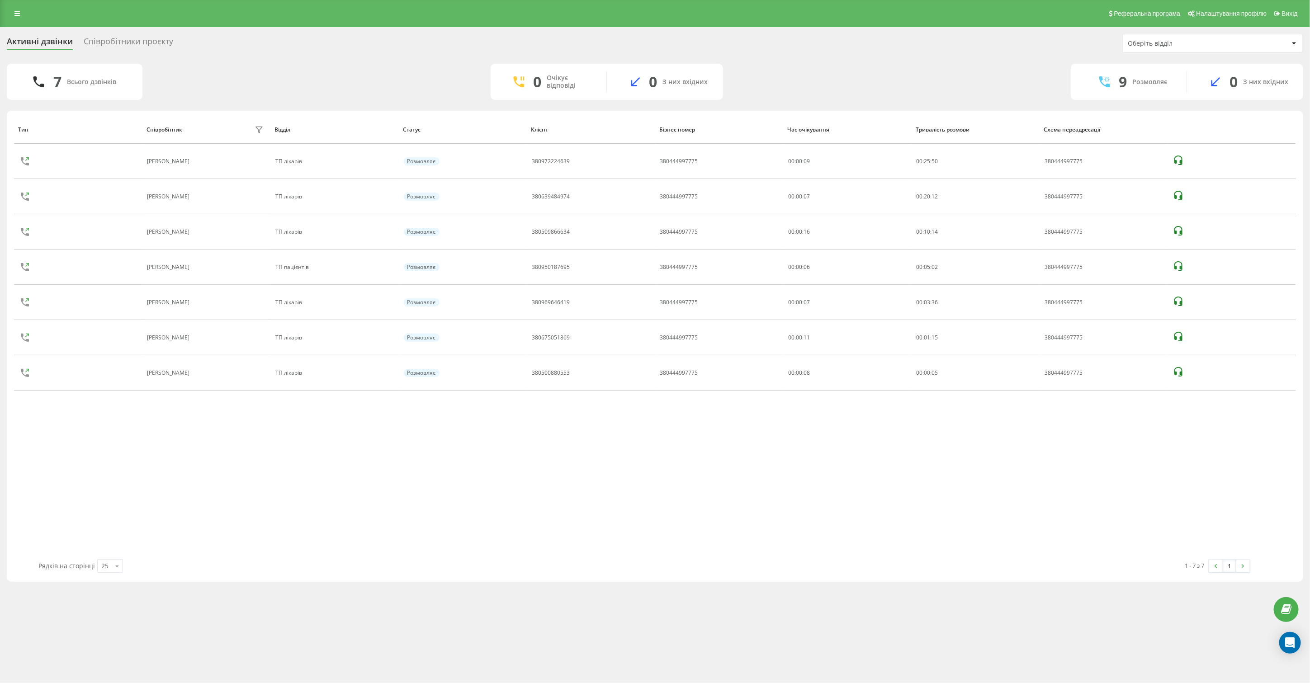
click at [673, 661] on div "Реферальна програма Налаштування профілю Вихід Активні дзвінки Співробітники пр…" at bounding box center [655, 341] width 1310 height 683
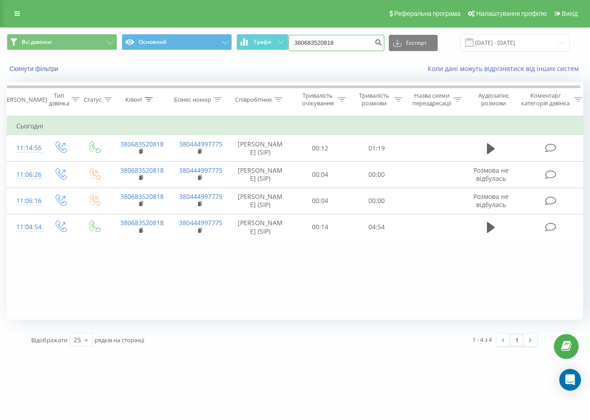
click at [363, 43] on input "380683520818" at bounding box center [337, 43] width 96 height 16
paste input "952038507"
type input "380952038507"
click at [382, 44] on icon "submit" at bounding box center [378, 40] width 8 height 5
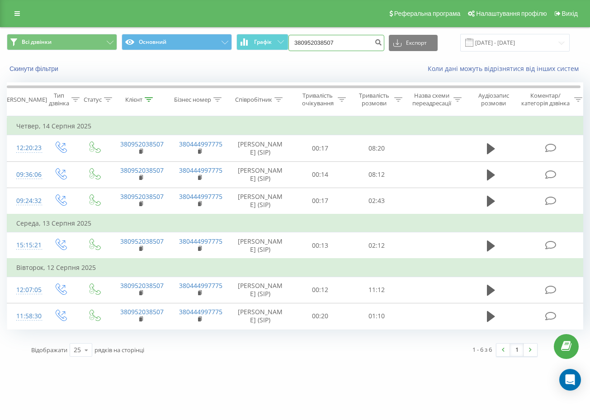
click at [342, 38] on input "380952038507" at bounding box center [337, 43] width 96 height 16
paste input "675051869"
type input "380675051869"
click at [382, 43] on icon "submit" at bounding box center [378, 40] width 8 height 5
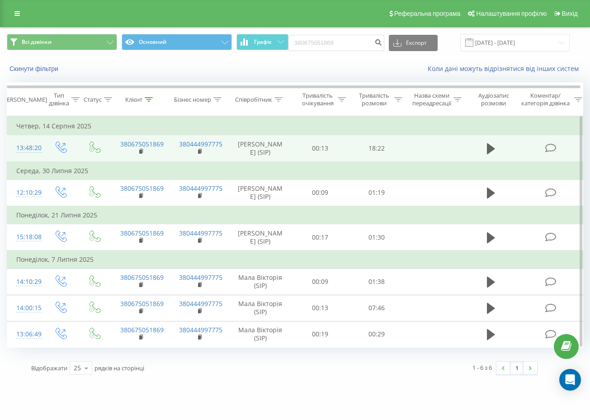
click at [482, 147] on td at bounding box center [491, 148] width 54 height 27
click at [485, 149] on button at bounding box center [491, 149] width 14 height 14
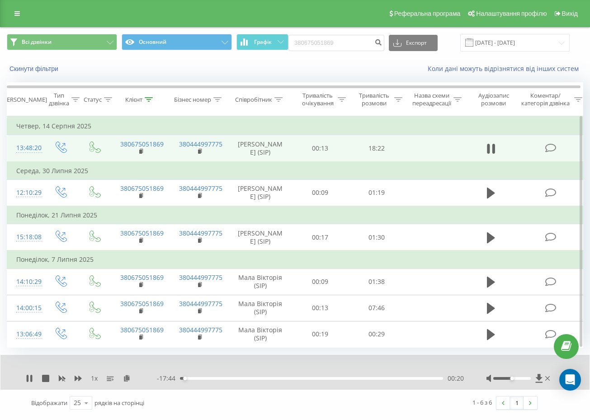
click at [204, 379] on div "00:20" at bounding box center [311, 378] width 263 height 3
click at [221, 379] on div "01:50" at bounding box center [311, 378] width 263 height 3
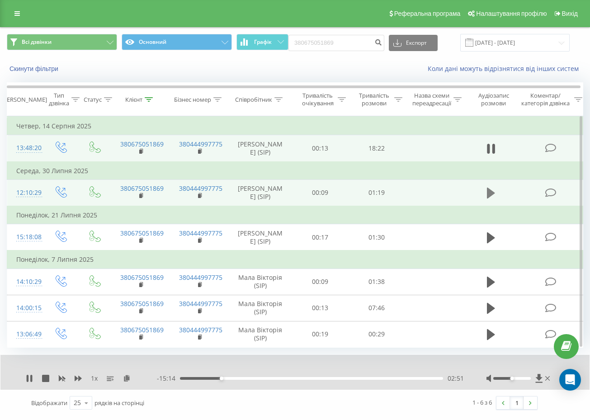
click at [490, 194] on icon at bounding box center [491, 193] width 8 height 11
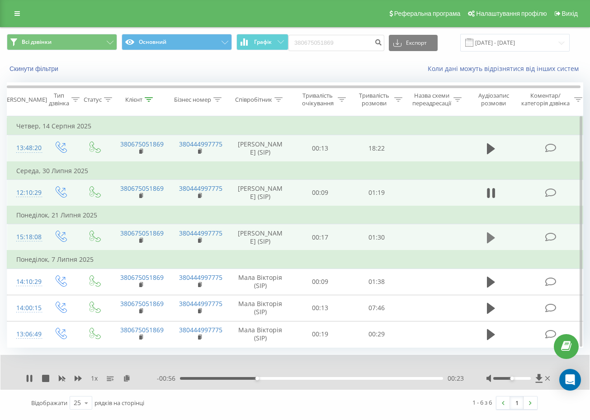
click at [491, 238] on icon at bounding box center [491, 237] width 8 height 11
click at [488, 149] on icon at bounding box center [491, 148] width 8 height 11
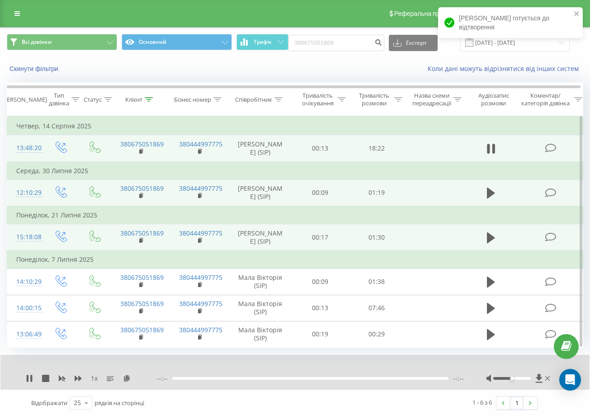
click at [200, 379] on div at bounding box center [310, 378] width 276 height 3
click at [207, 379] on div "00:00" at bounding box center [311, 378] width 263 height 3
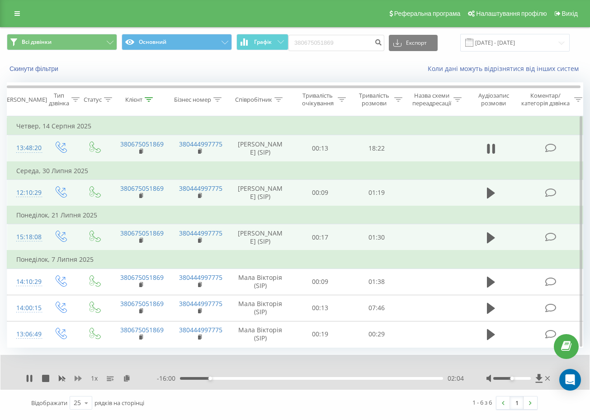
click at [81, 378] on icon at bounding box center [78, 378] width 7 height 5
click at [223, 377] on div "02:09" at bounding box center [311, 378] width 263 height 3
click at [241, 378] on div "04:12" at bounding box center [311, 378] width 263 height 3
click at [48, 377] on icon at bounding box center [45, 378] width 7 height 7
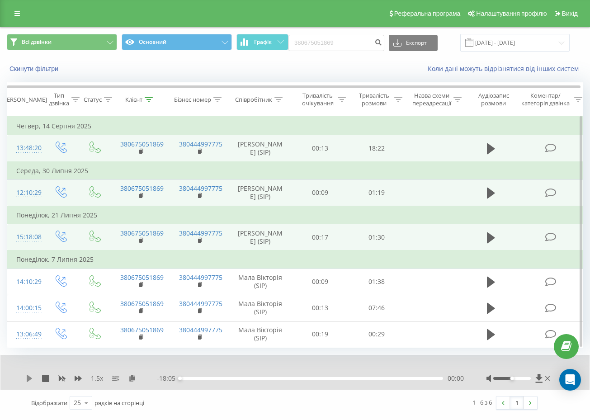
click at [29, 378] on icon at bounding box center [29, 378] width 5 height 7
click at [209, 379] on div "00:01" at bounding box center [311, 378] width 263 height 3
click at [263, 379] on div "05:42" at bounding box center [311, 378] width 263 height 3
click at [252, 377] on div "05:49" at bounding box center [311, 378] width 263 height 3
click at [47, 379] on icon at bounding box center [45, 378] width 7 height 7
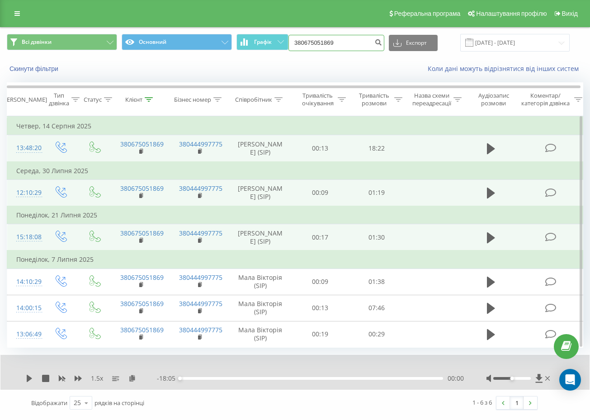
click at [335, 43] on input "380675051869" at bounding box center [337, 43] width 96 height 16
paste input "368655"
type input "380673686559"
click at [382, 41] on icon "submit" at bounding box center [378, 40] width 8 height 5
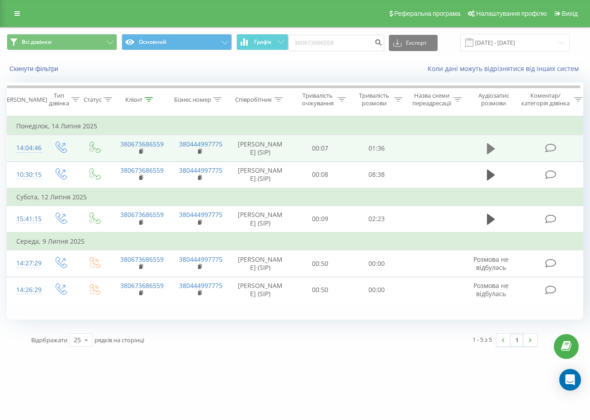
click at [491, 154] on icon at bounding box center [491, 148] width 8 height 11
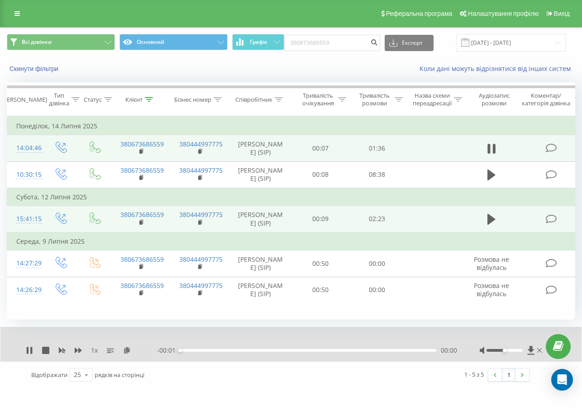
scroll to position [28, 0]
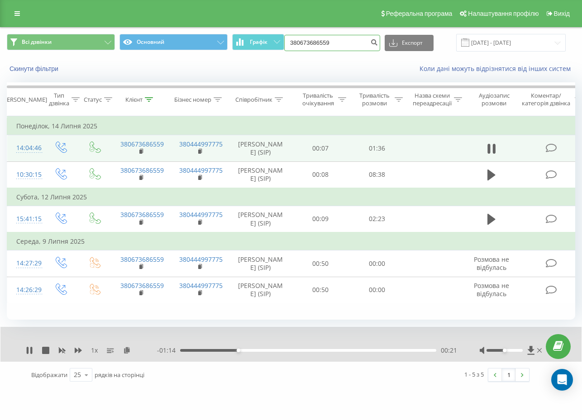
click at [354, 35] on input "380673686559" at bounding box center [332, 43] width 96 height 16
paste input "31696016"
type input "380631696016"
click at [378, 38] on icon "submit" at bounding box center [374, 40] width 8 height 5
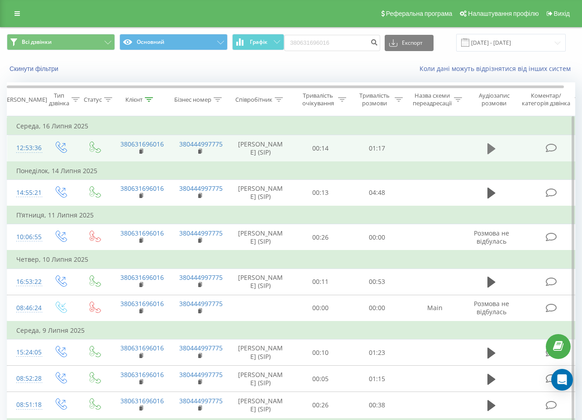
click at [490, 146] on icon at bounding box center [491, 148] width 8 height 11
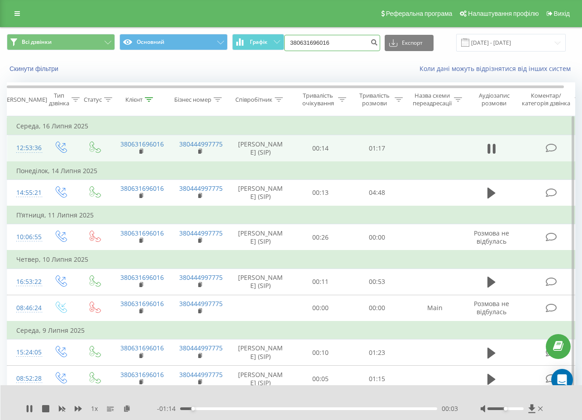
click at [319, 38] on input "380631696016" at bounding box center [332, 43] width 96 height 16
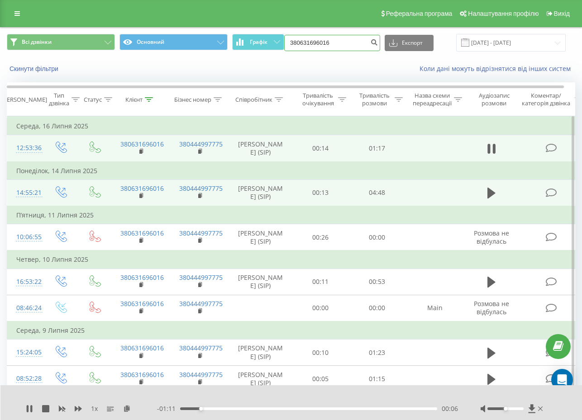
paste input "978310303"
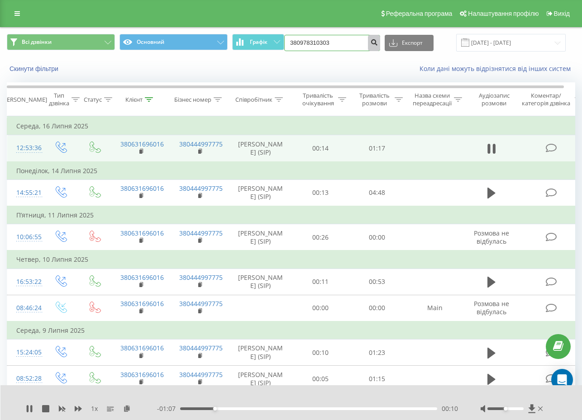
type input "380978310303"
click at [376, 43] on icon "submit" at bounding box center [374, 40] width 8 height 5
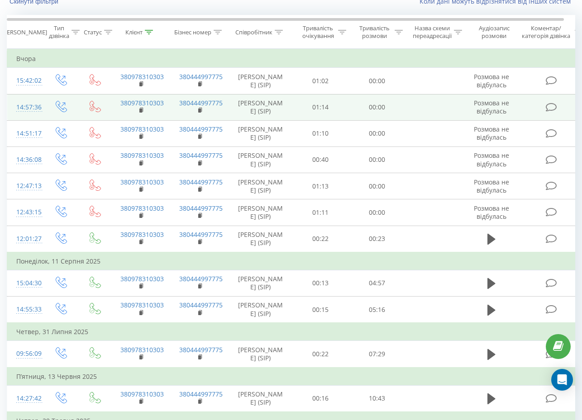
scroll to position [113, 0]
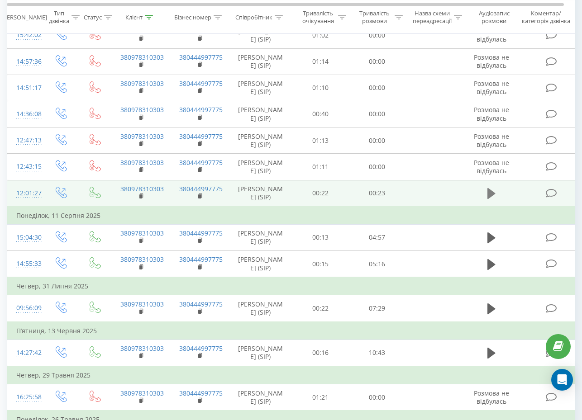
click at [494, 199] on icon at bounding box center [491, 193] width 8 height 11
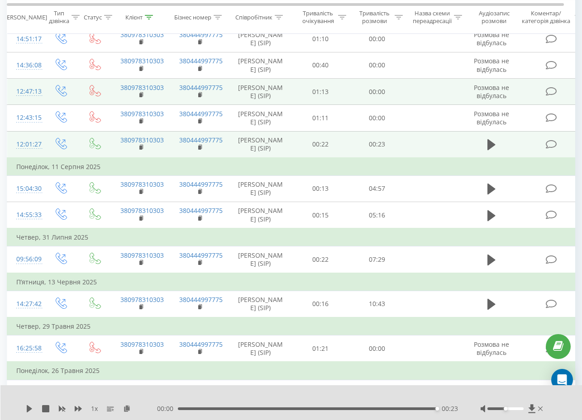
scroll to position [161, 0]
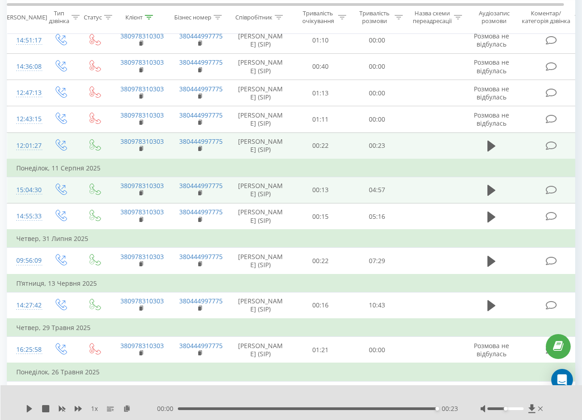
click at [504, 203] on td at bounding box center [491, 190] width 54 height 26
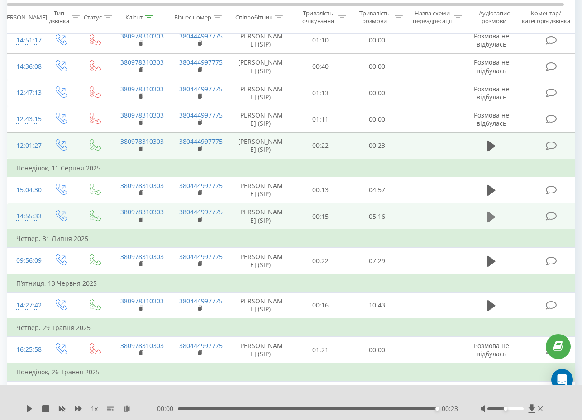
click at [490, 222] on icon at bounding box center [491, 216] width 8 height 11
click at [48, 410] on icon at bounding box center [45, 408] width 7 height 7
